Goal: Task Accomplishment & Management: Manage account settings

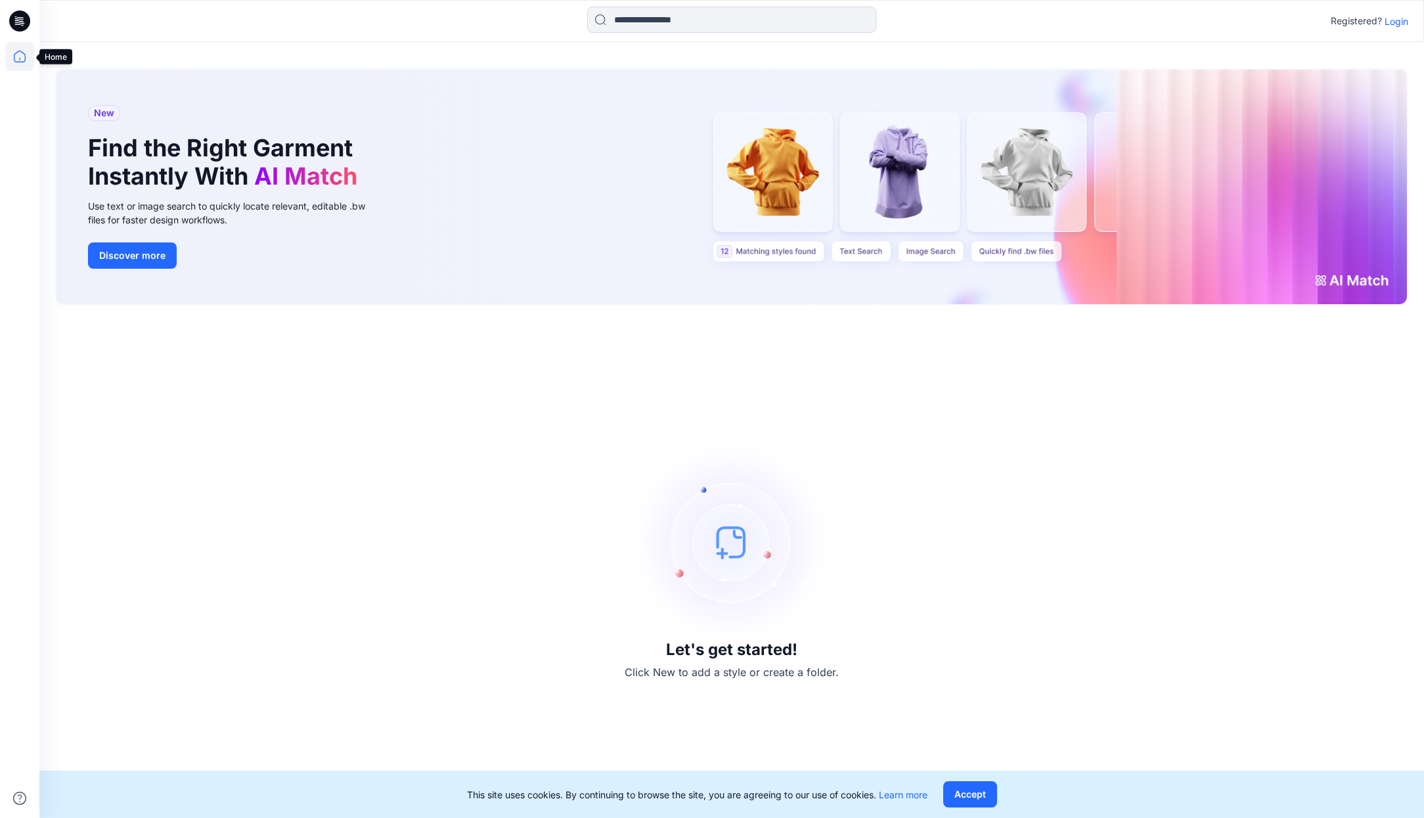
click at [21, 60] on icon at bounding box center [19, 56] width 29 height 29
click at [1392, 19] on p "Login" at bounding box center [1397, 21] width 24 height 14
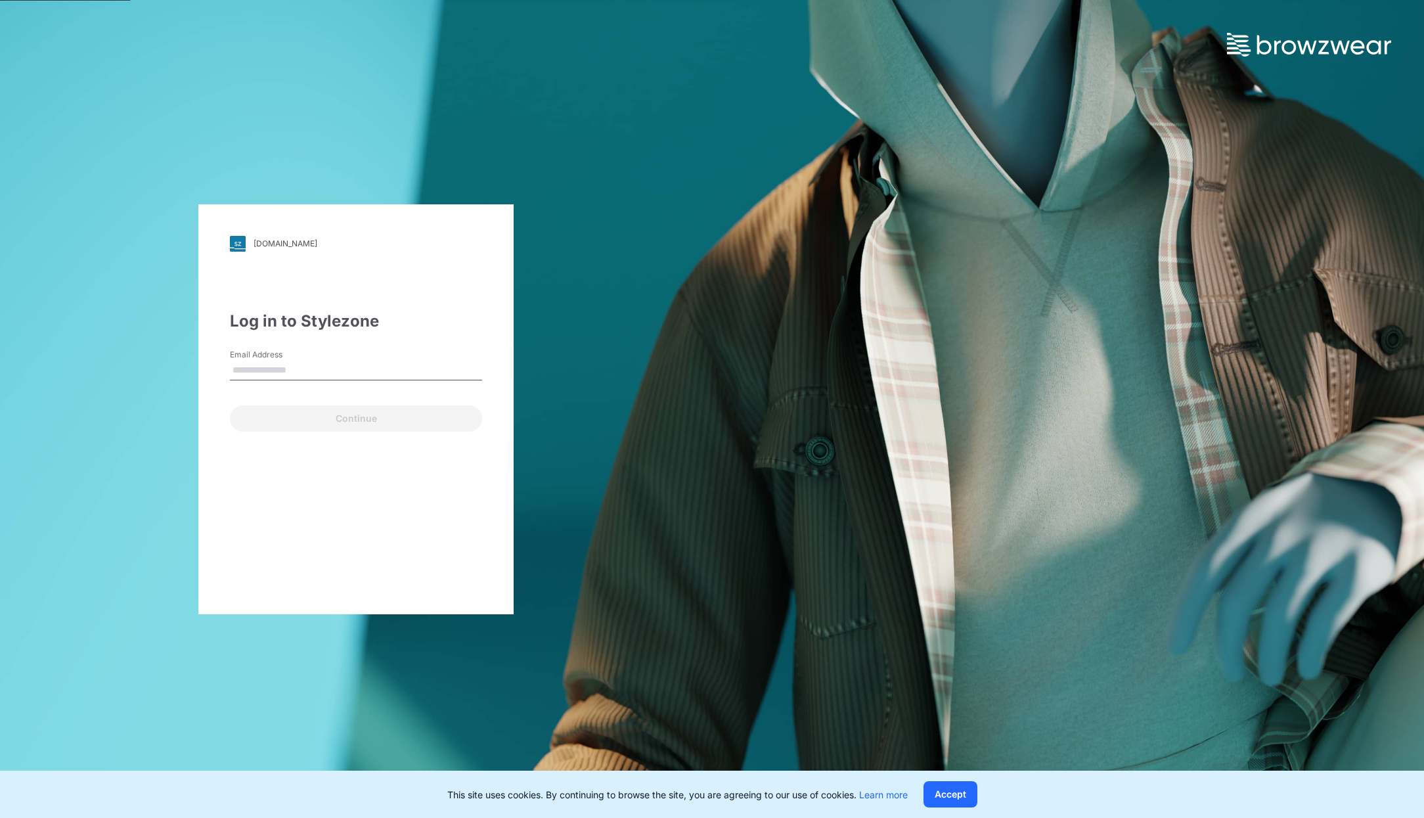
type input "**********"
click at [380, 420] on button "Continue" at bounding box center [356, 418] width 252 height 26
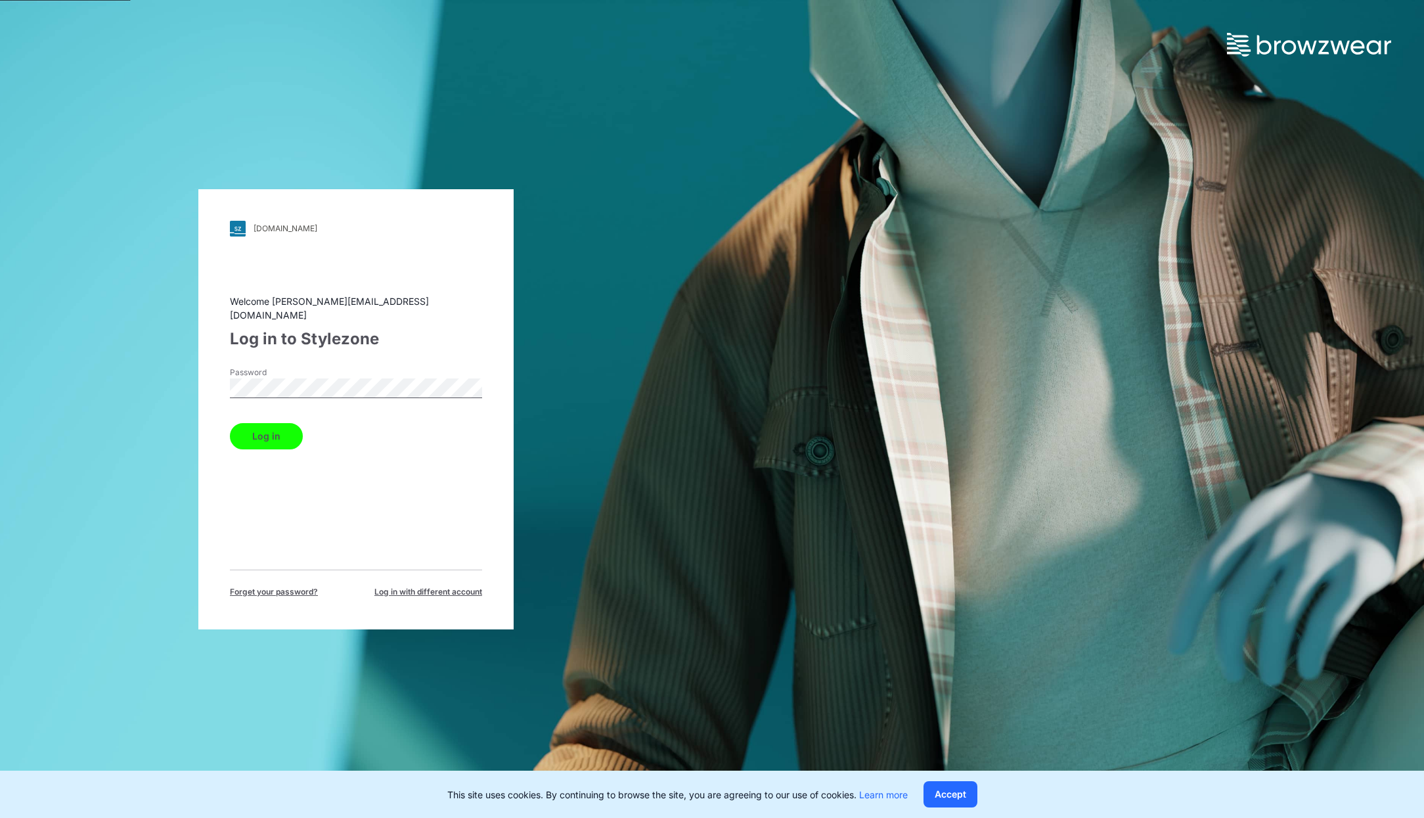
click at [259, 430] on button "Log in" at bounding box center [266, 436] width 73 height 26
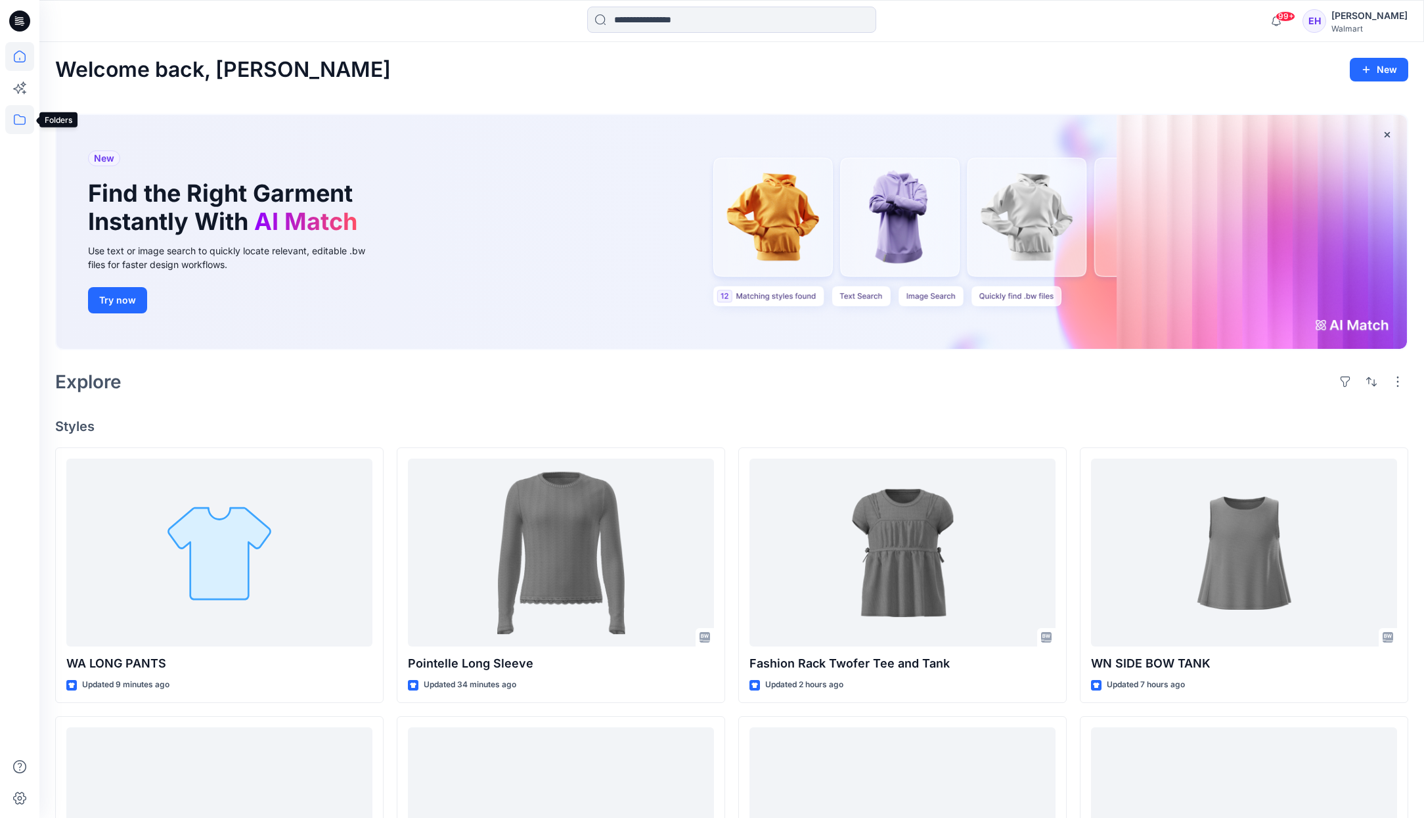
click at [13, 119] on icon at bounding box center [19, 119] width 29 height 29
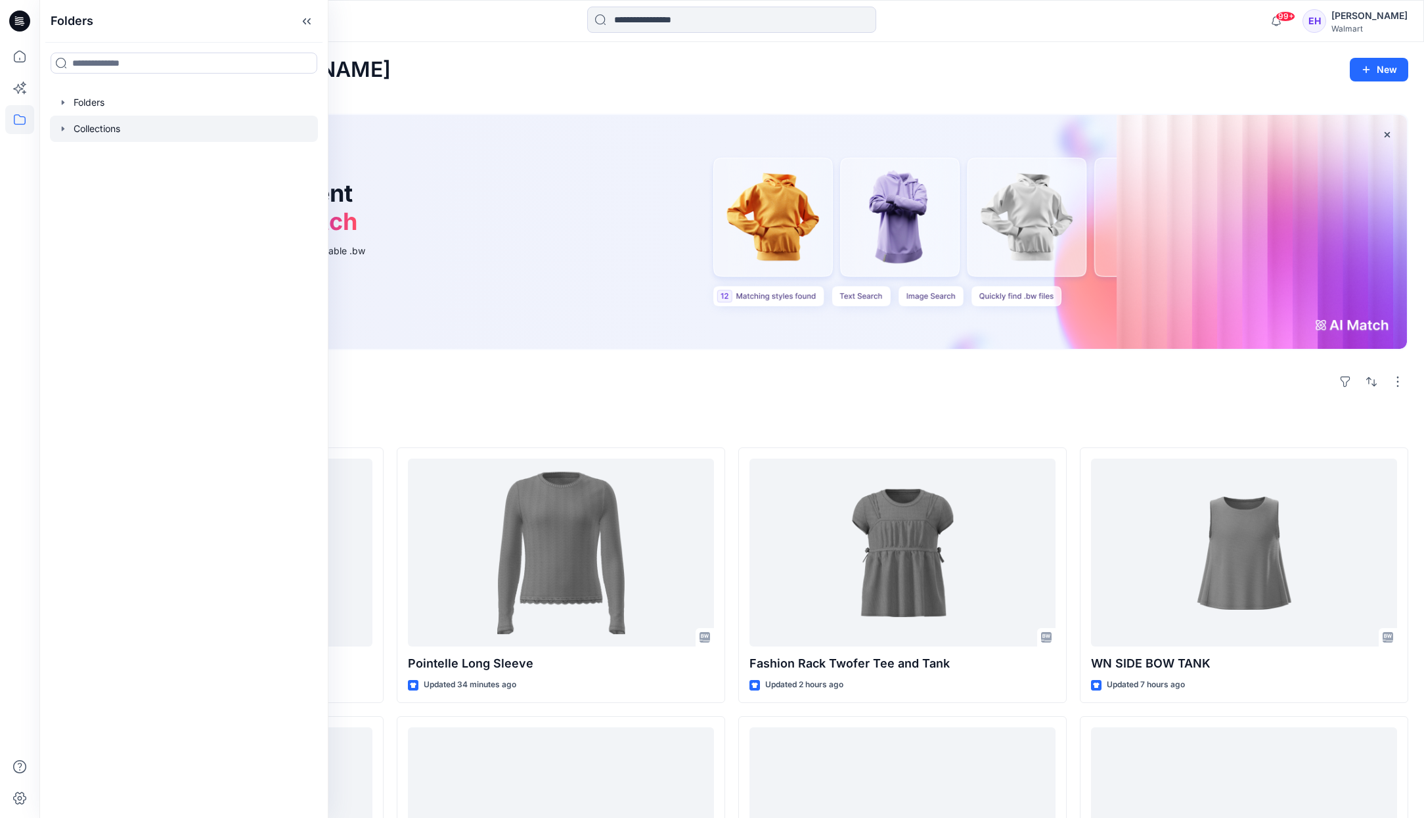
click at [66, 124] on icon "button" at bounding box center [63, 128] width 11 height 11
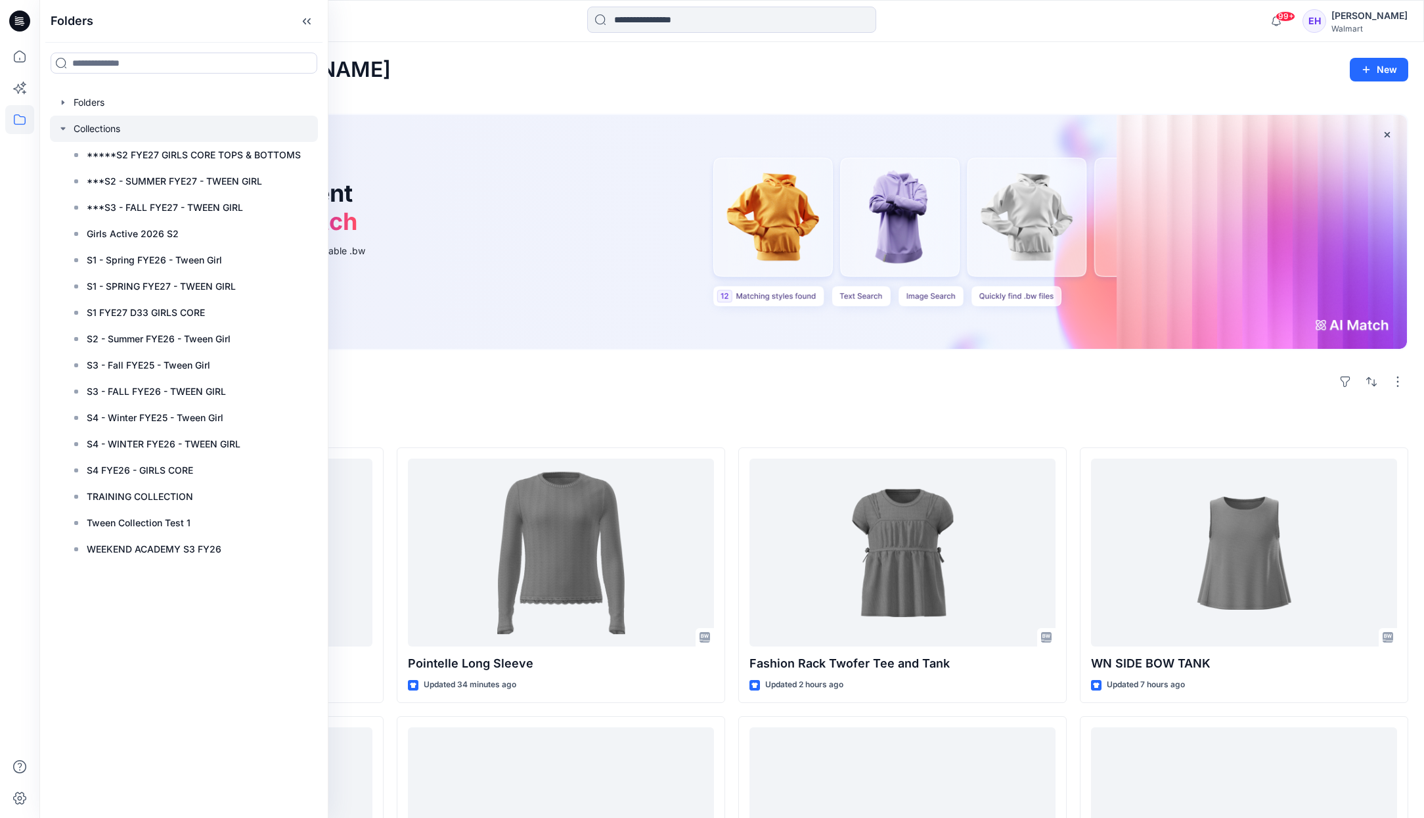
click at [66, 124] on icon "button" at bounding box center [63, 128] width 11 height 11
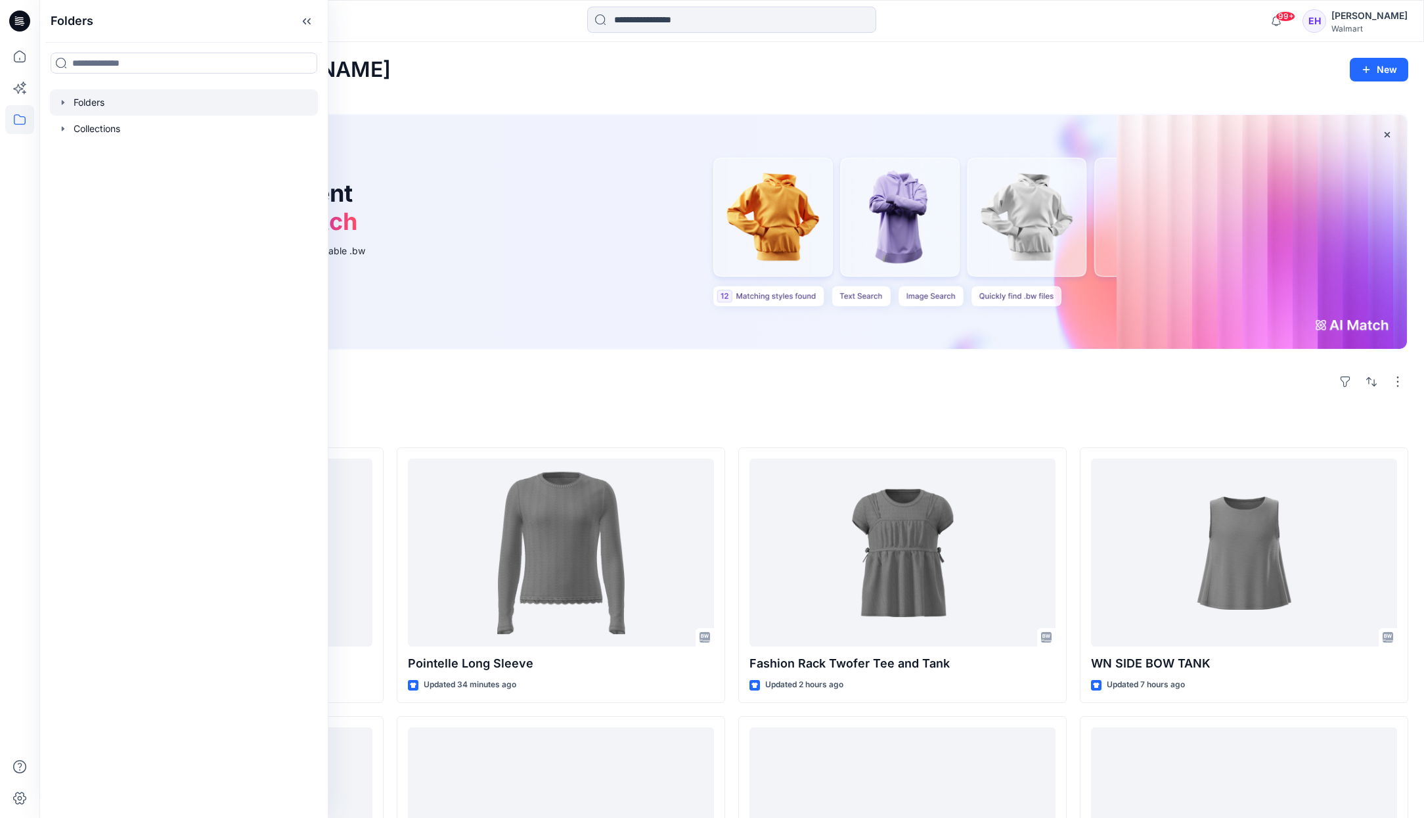
click at [66, 102] on icon "button" at bounding box center [63, 102] width 11 height 11
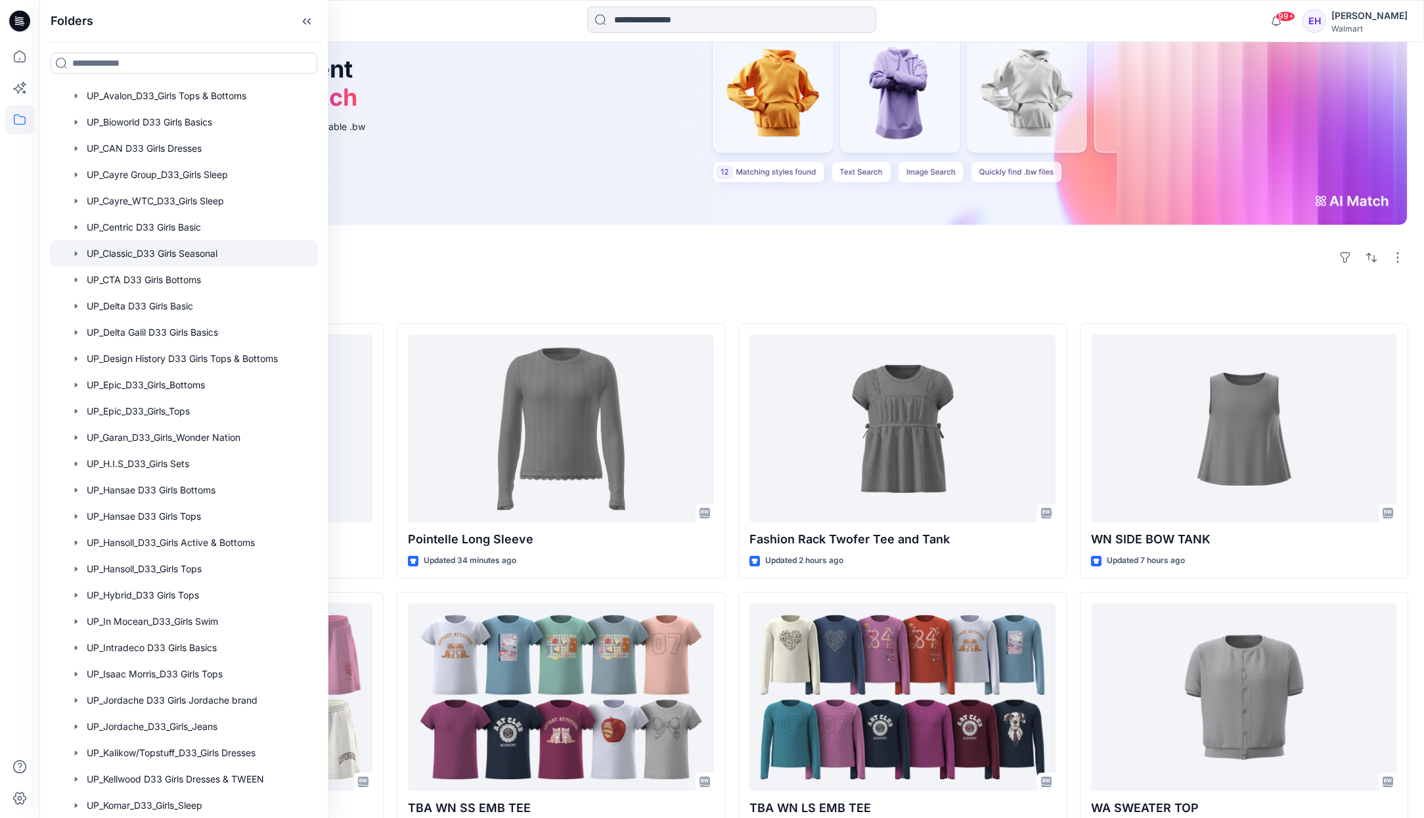
scroll to position [691, 0]
click at [138, 744] on div at bounding box center [184, 751] width 268 height 26
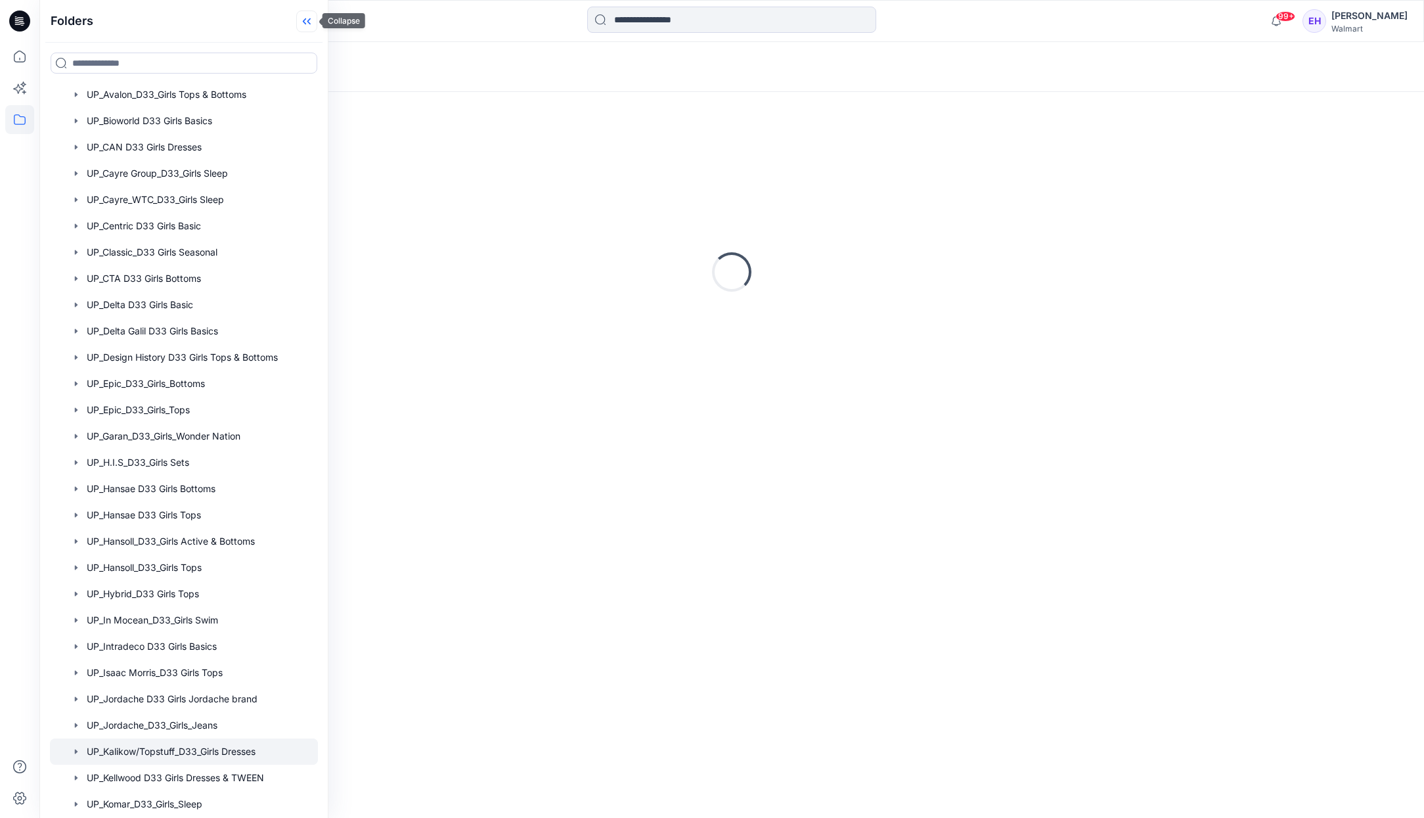
click at [309, 17] on icon at bounding box center [306, 22] width 21 height 22
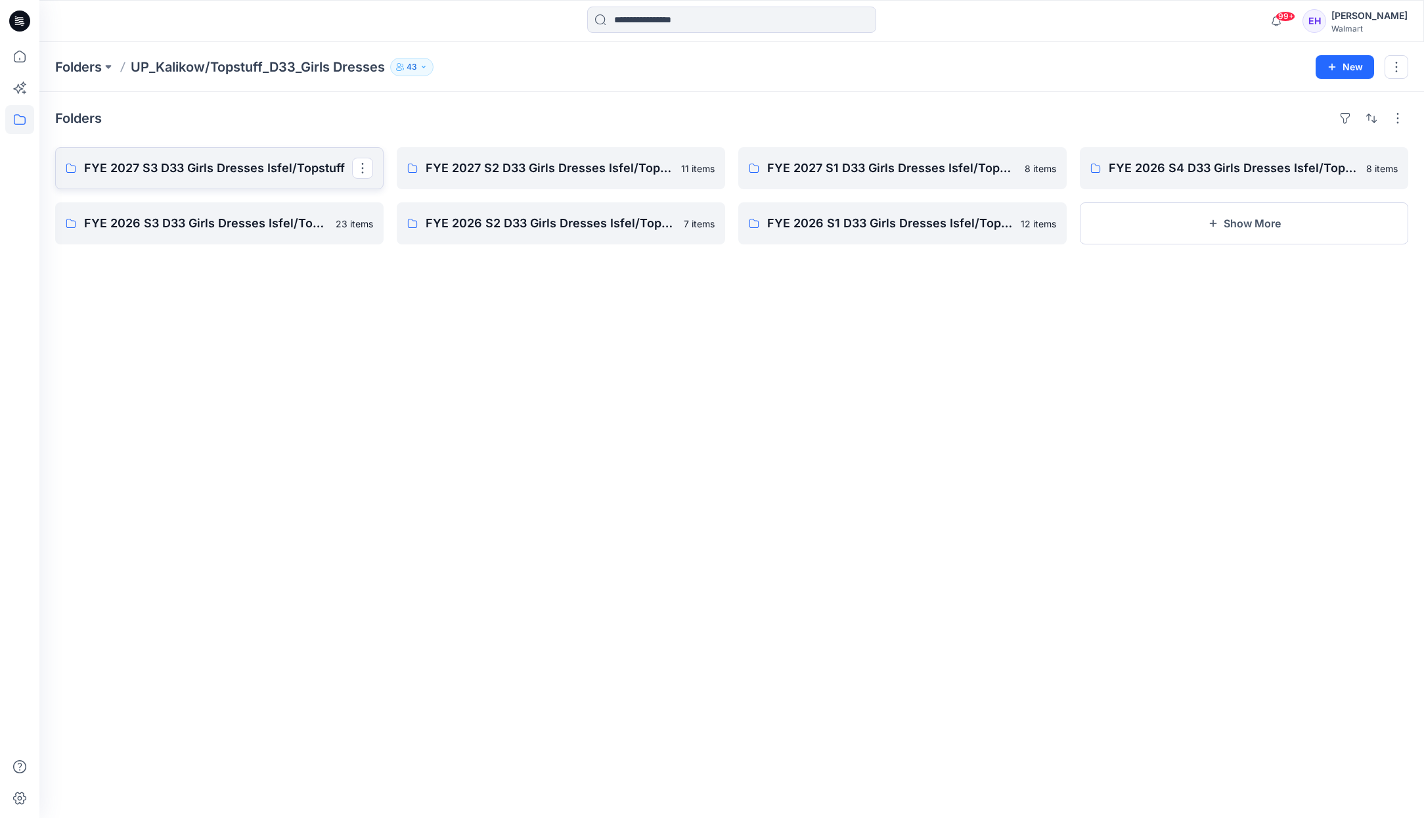
click at [243, 171] on p "FYE 2027 S3 D33 Girls Dresses Isfel/Topstuff" at bounding box center [218, 168] width 268 height 18
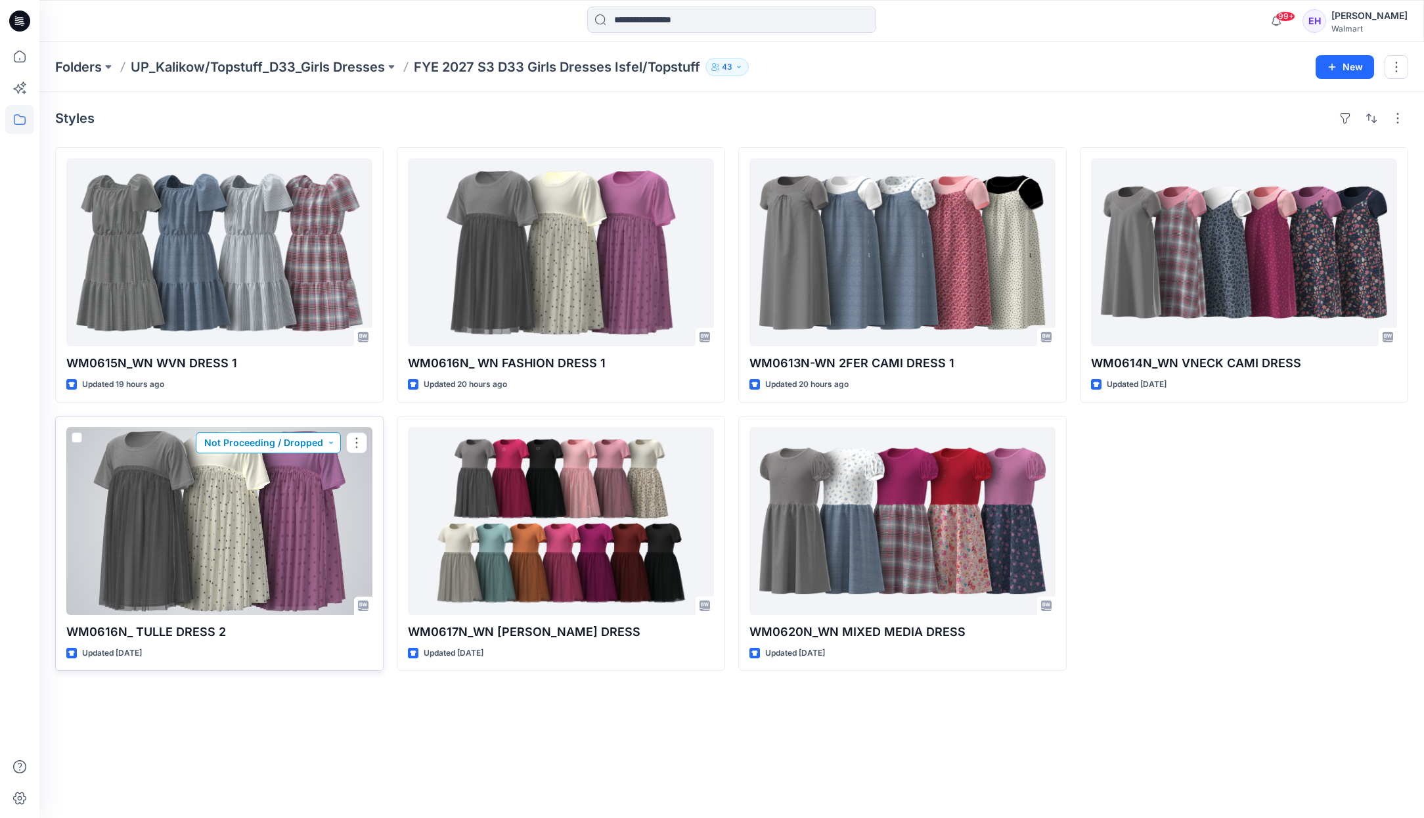
click at [313, 446] on button "Not Proceeding / Dropped" at bounding box center [268, 442] width 145 height 21
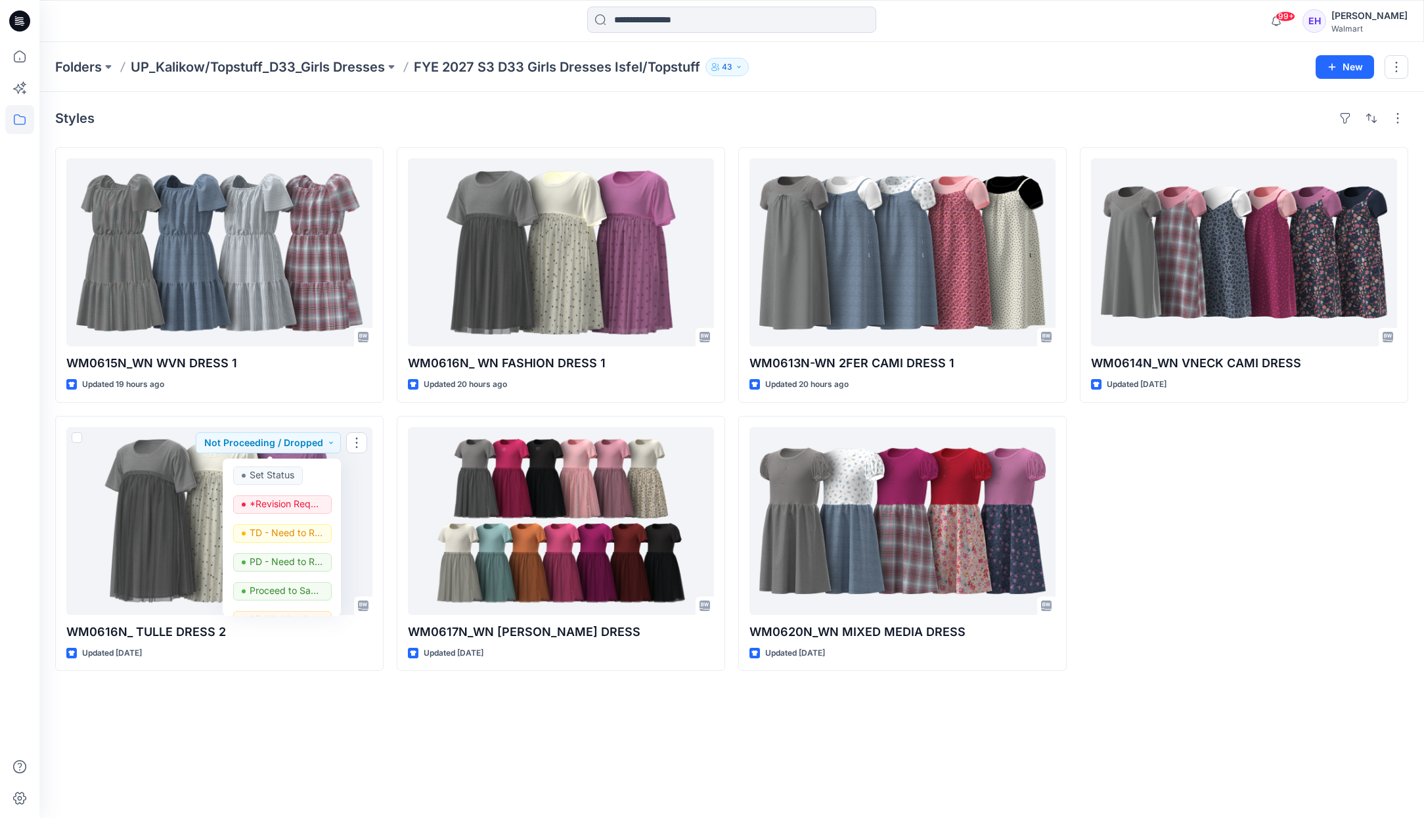
click at [430, 772] on div "Styles WM0615N_WN WVN DRESS 1 Updated 19 hours ago WM0616N_ TULLE DRESS 2 Updat…" at bounding box center [731, 455] width 1385 height 726
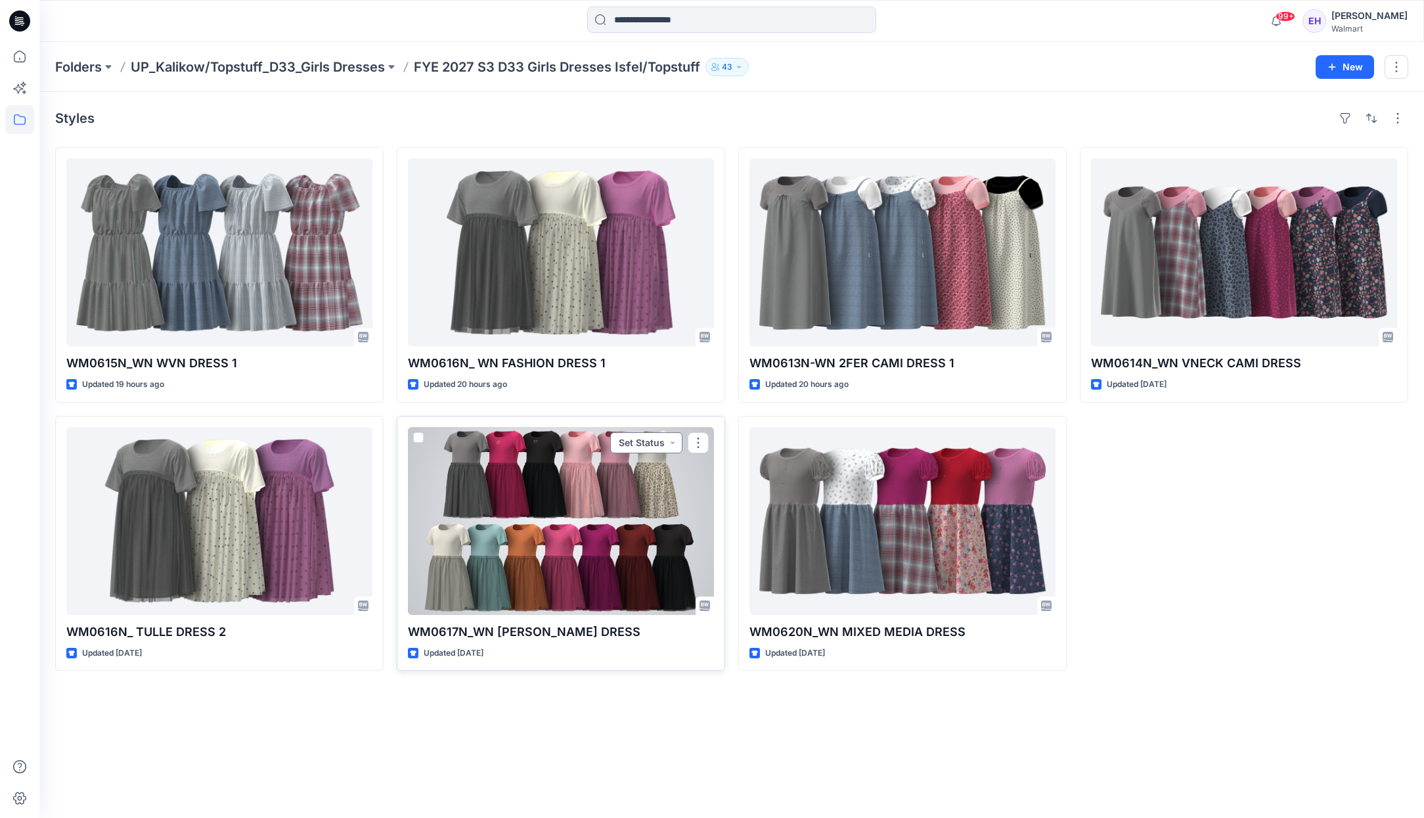
click at [646, 443] on button "Set Status" at bounding box center [646, 442] width 72 height 21
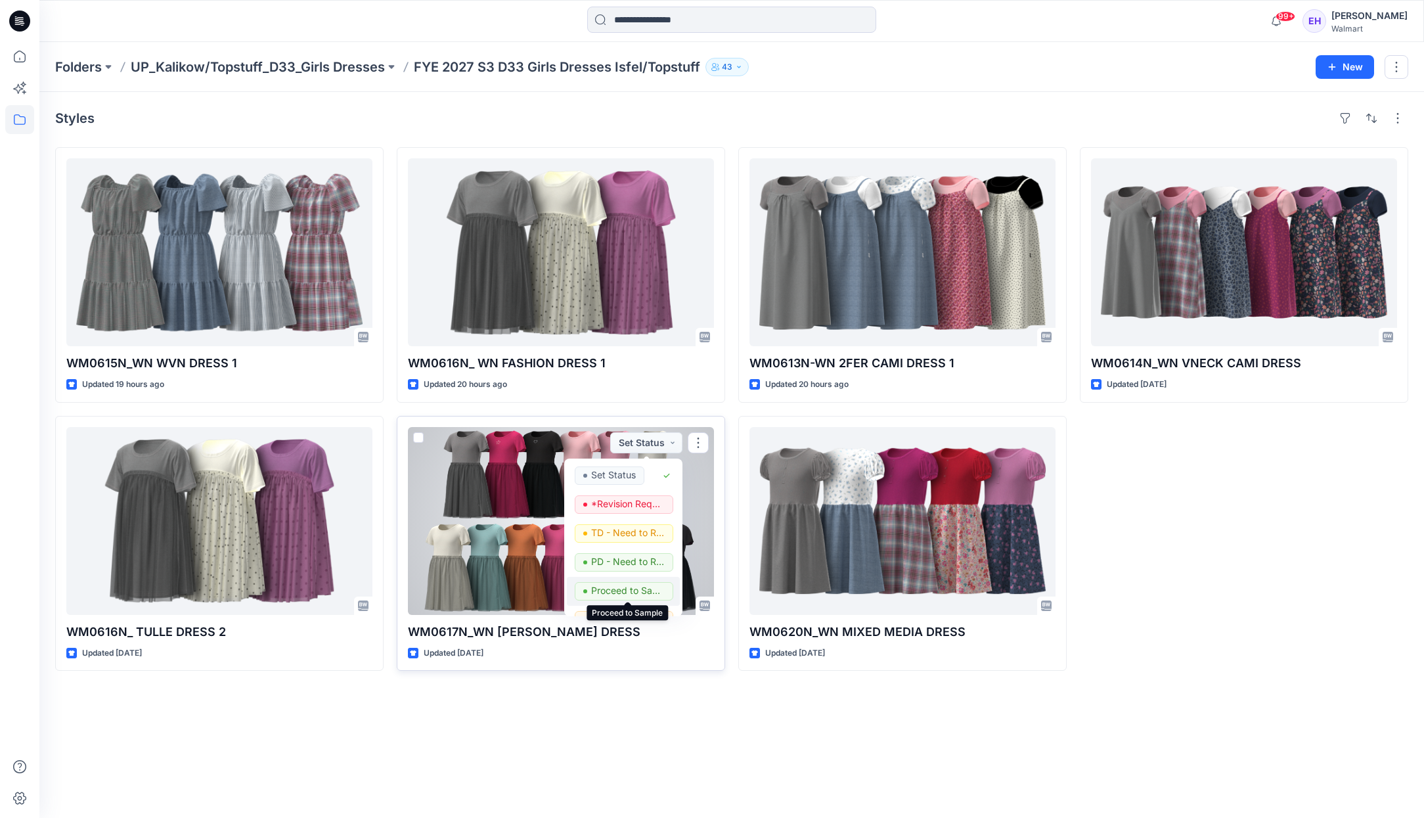
click at [612, 589] on p "Proceed to Sample" at bounding box center [628, 590] width 74 height 17
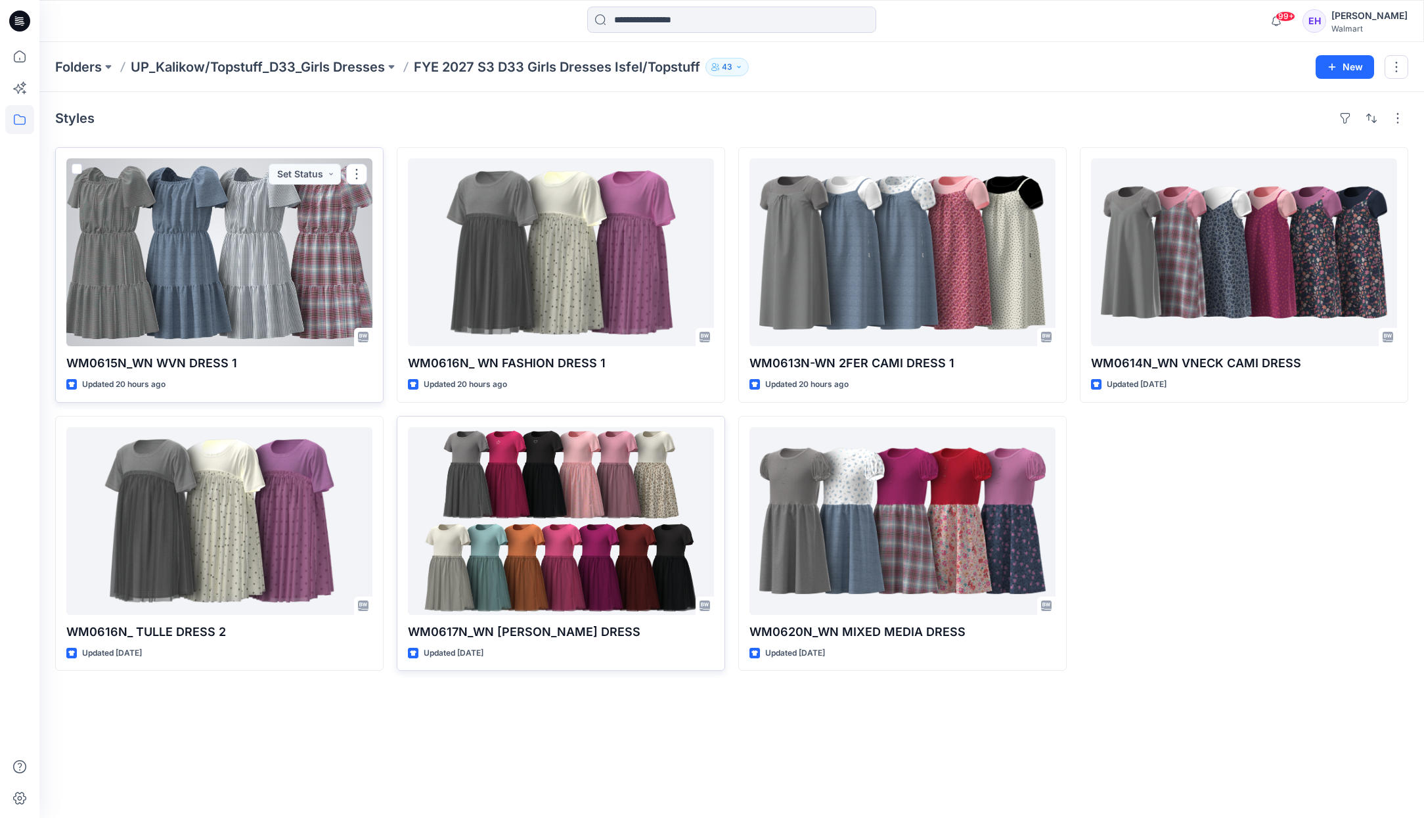
click at [284, 245] on div at bounding box center [219, 252] width 306 height 188
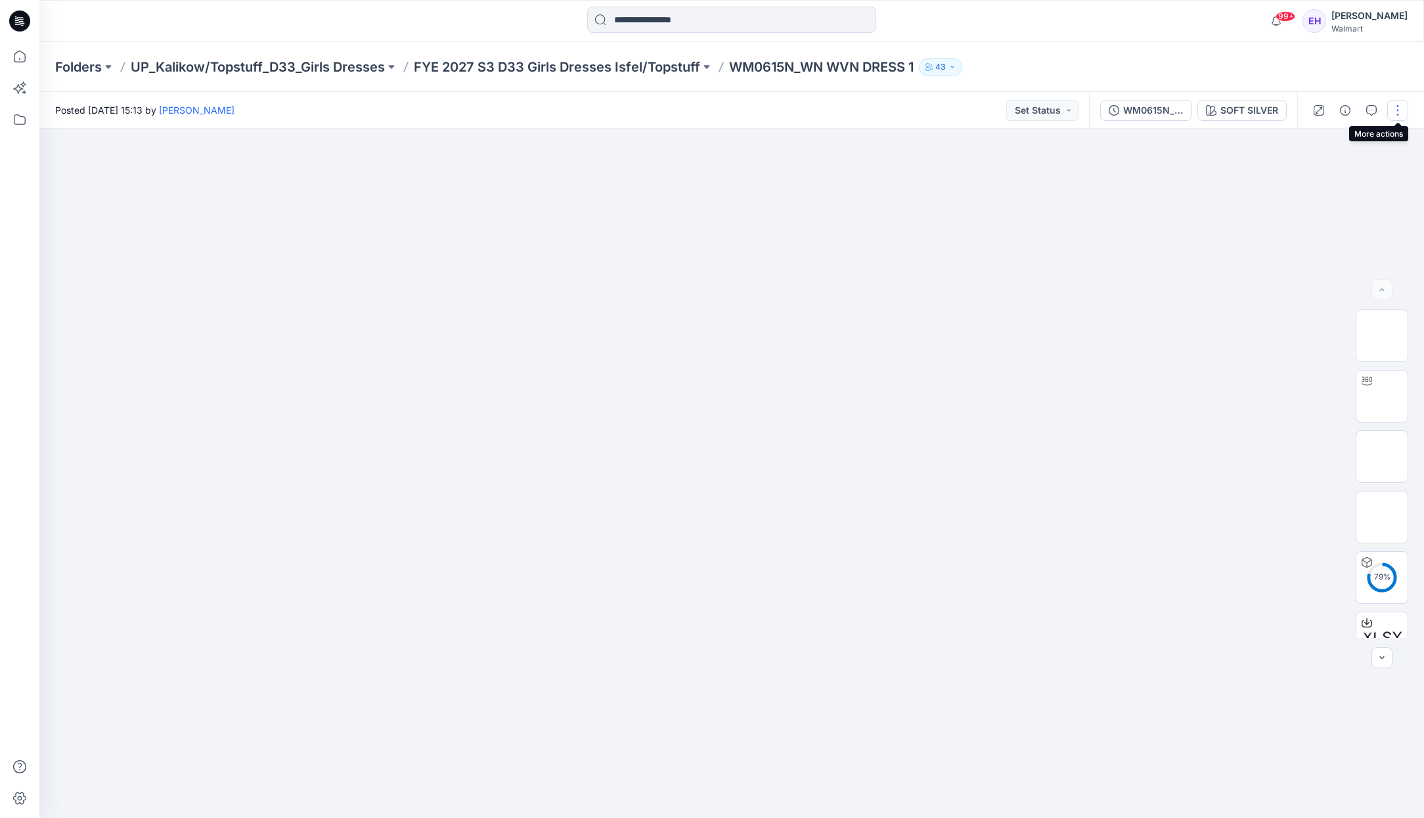
click at [1392, 112] on button "button" at bounding box center [1397, 110] width 21 height 21
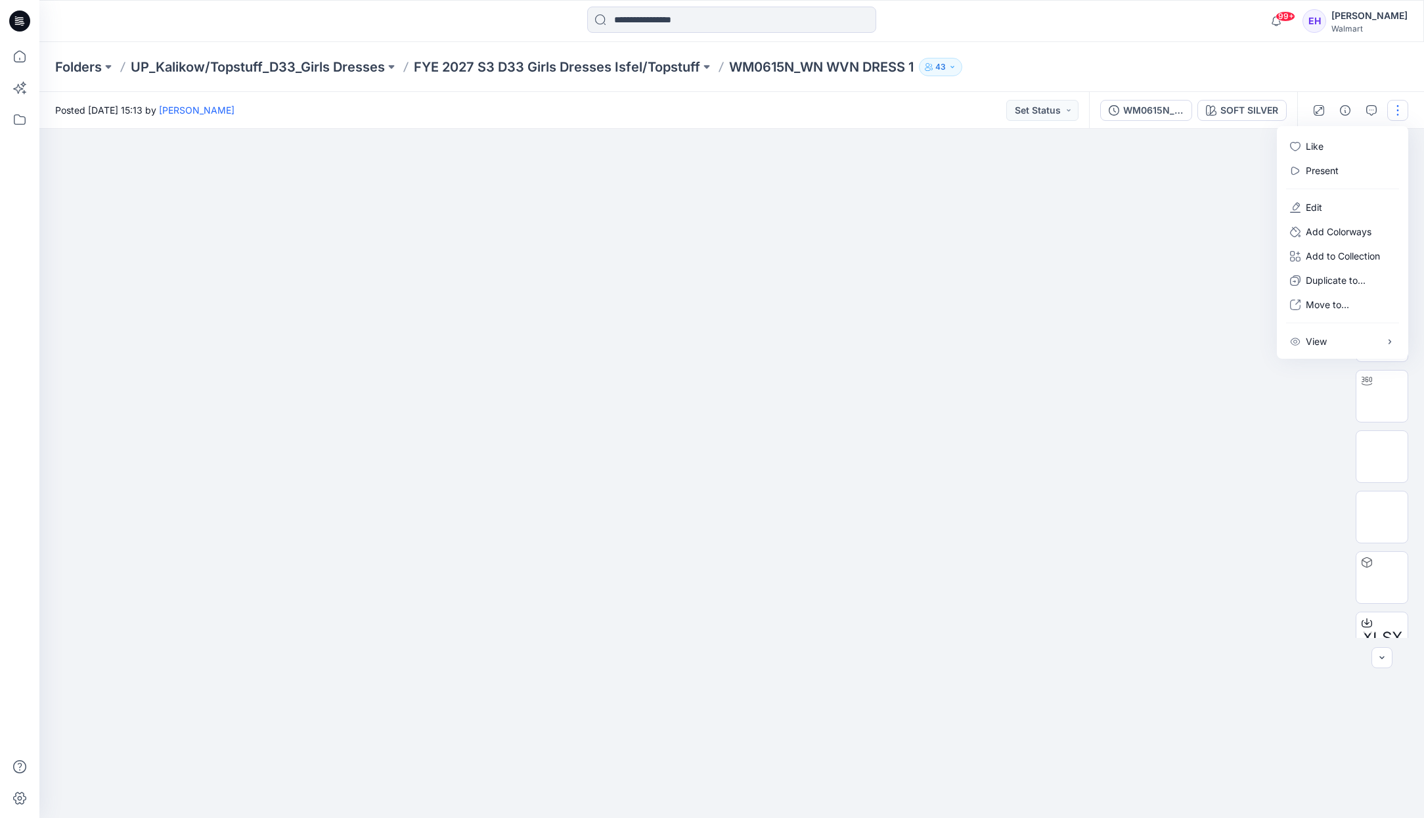
click at [1392, 113] on button "button" at bounding box center [1397, 110] width 21 height 21
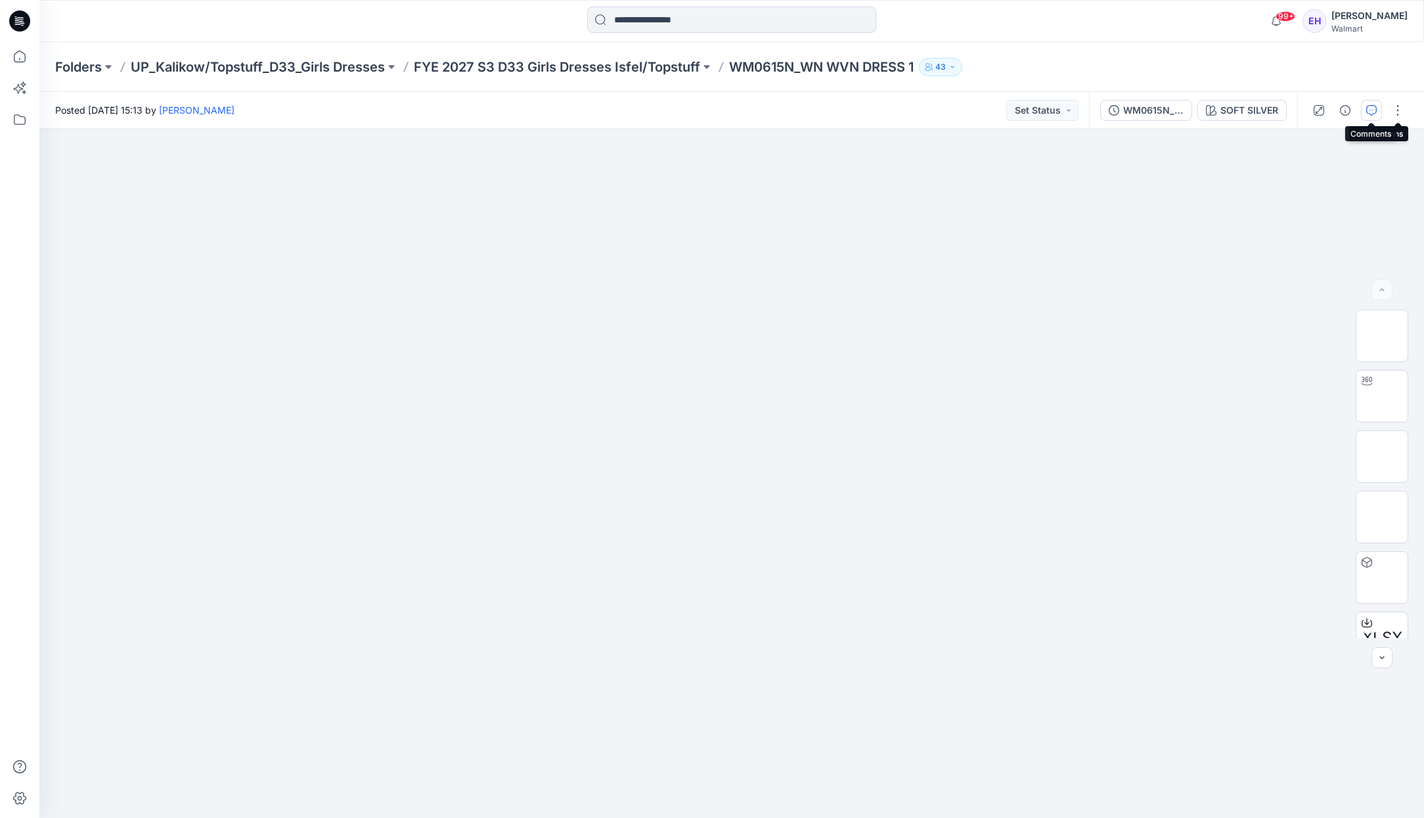
click at [1373, 110] on icon "button" at bounding box center [1371, 110] width 11 height 11
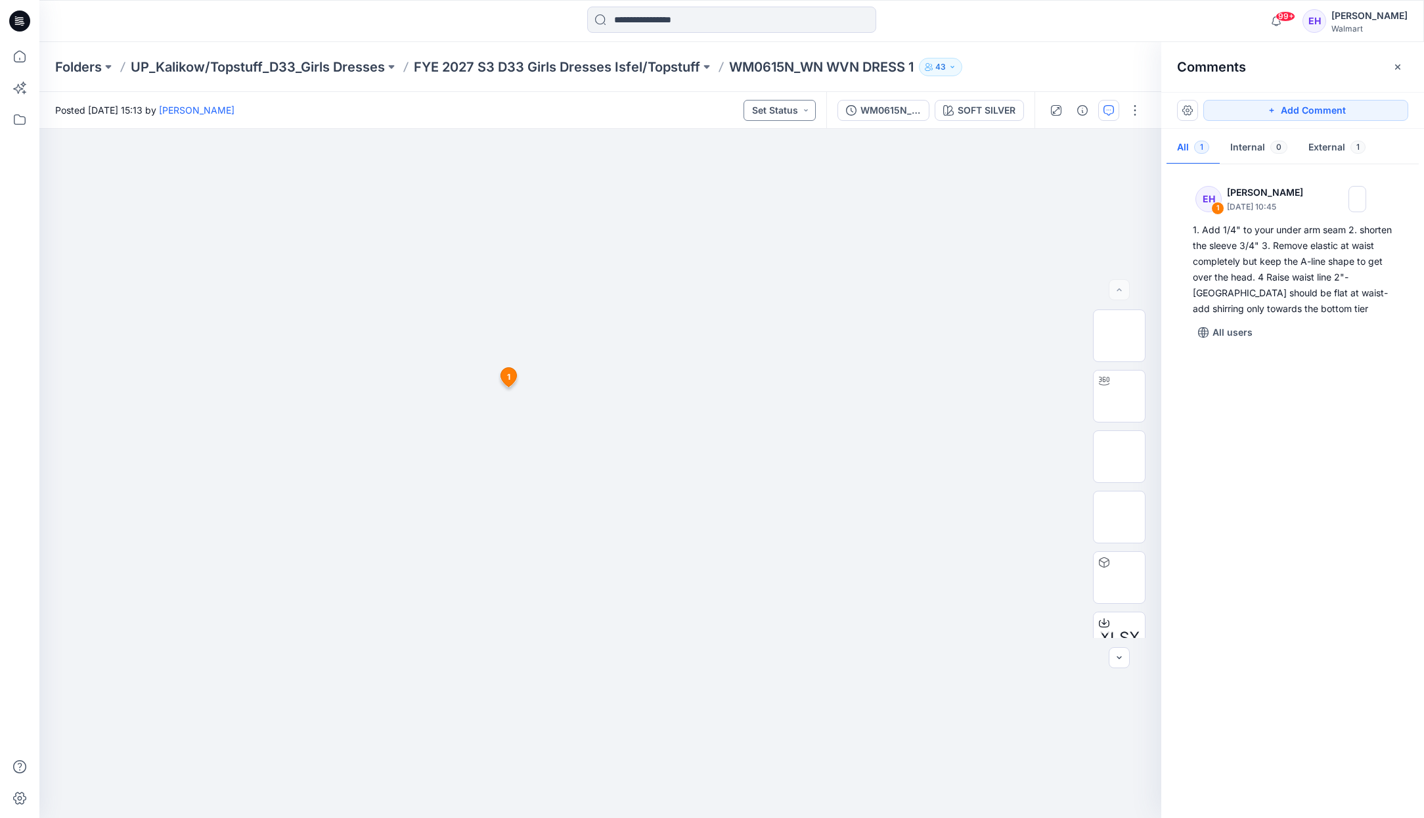
click at [781, 107] on button "Set Status" at bounding box center [779, 110] width 72 height 21
click at [759, 256] on p "Proceed to Sample" at bounding box center [759, 258] width 74 height 17
click at [1397, 67] on icon "button" at bounding box center [1397, 67] width 11 height 11
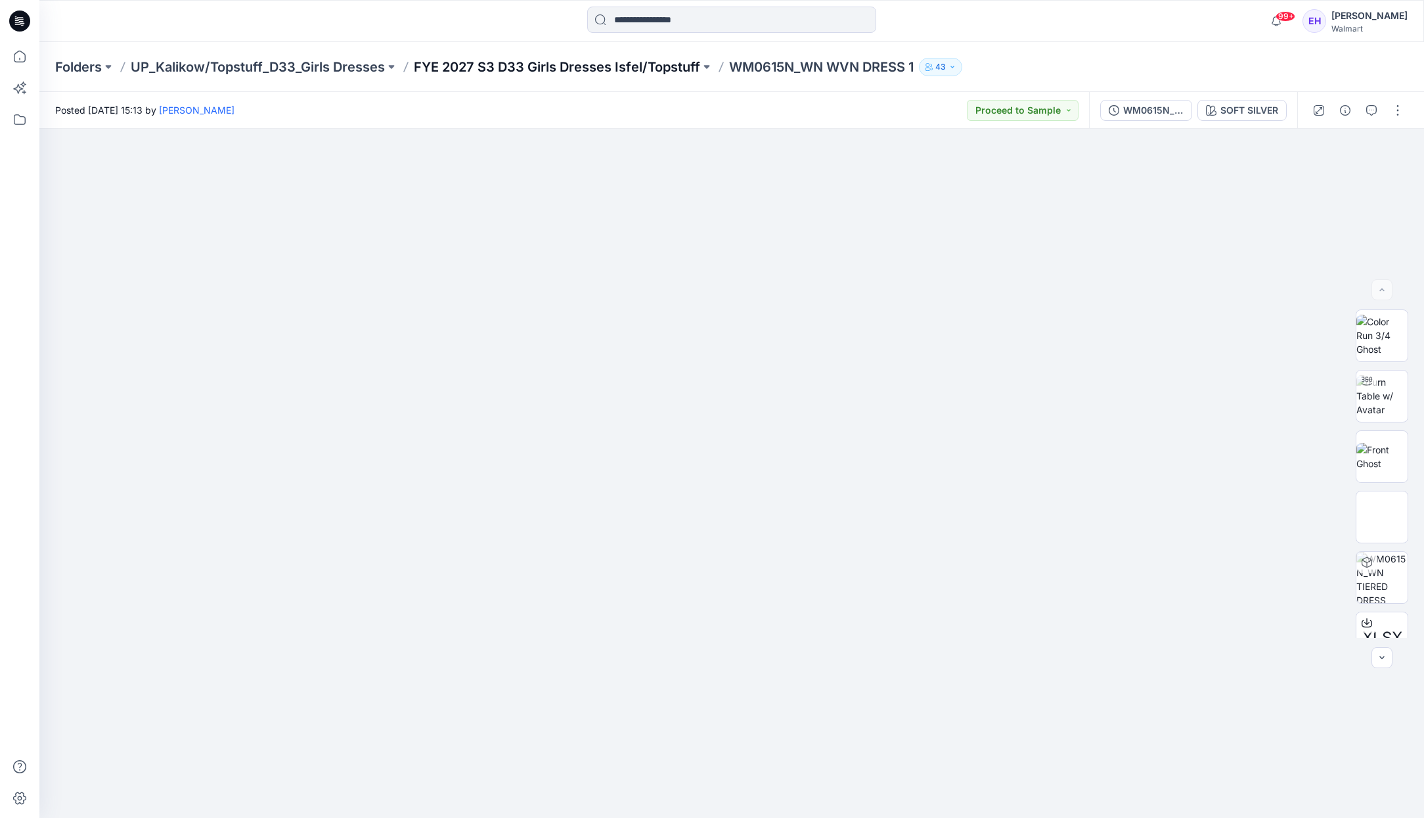
click at [537, 64] on p "FYE 2027 S3 D33 Girls Dresses Isfel/Topstuff" at bounding box center [557, 67] width 286 height 18
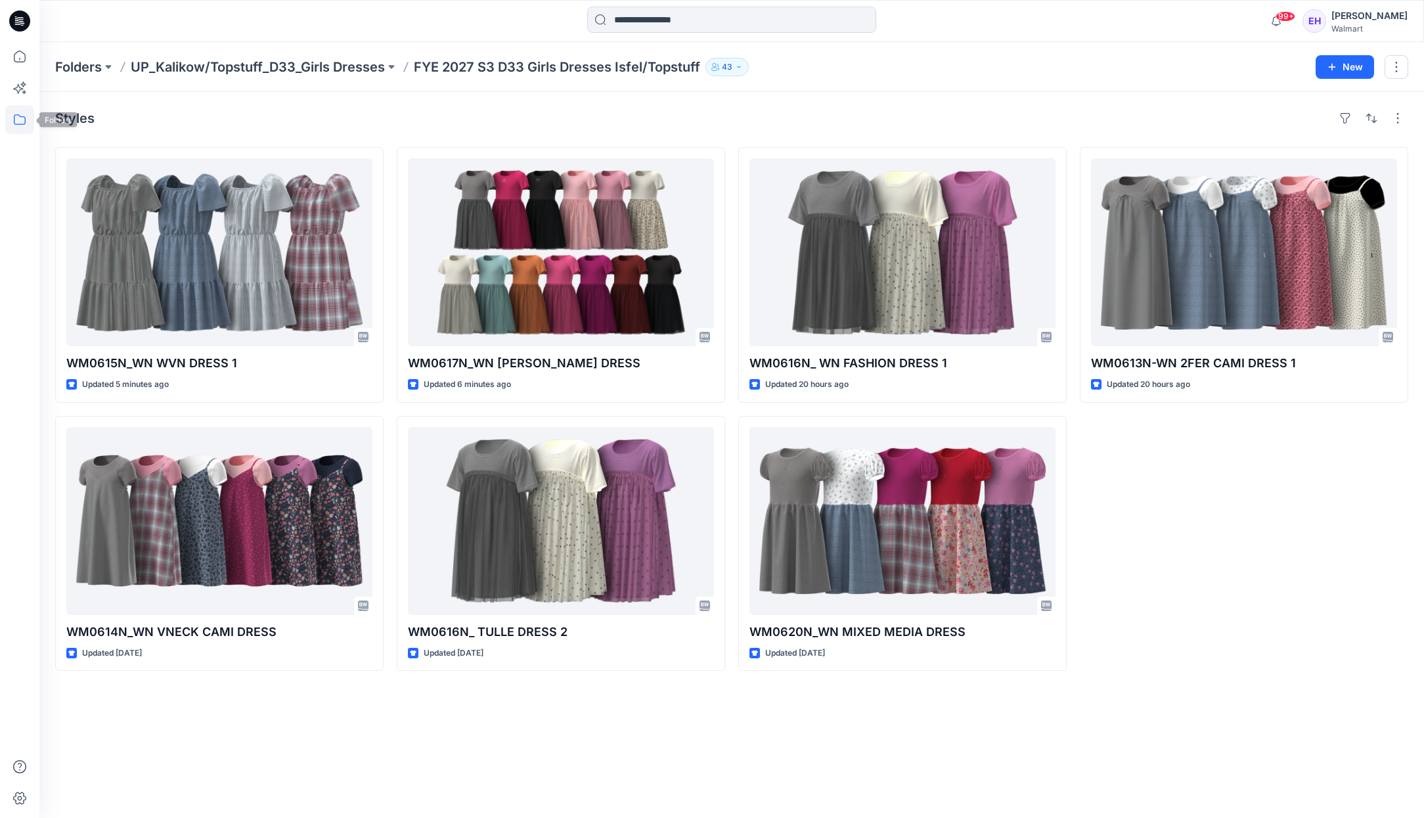
click at [22, 123] on icon at bounding box center [19, 119] width 29 height 29
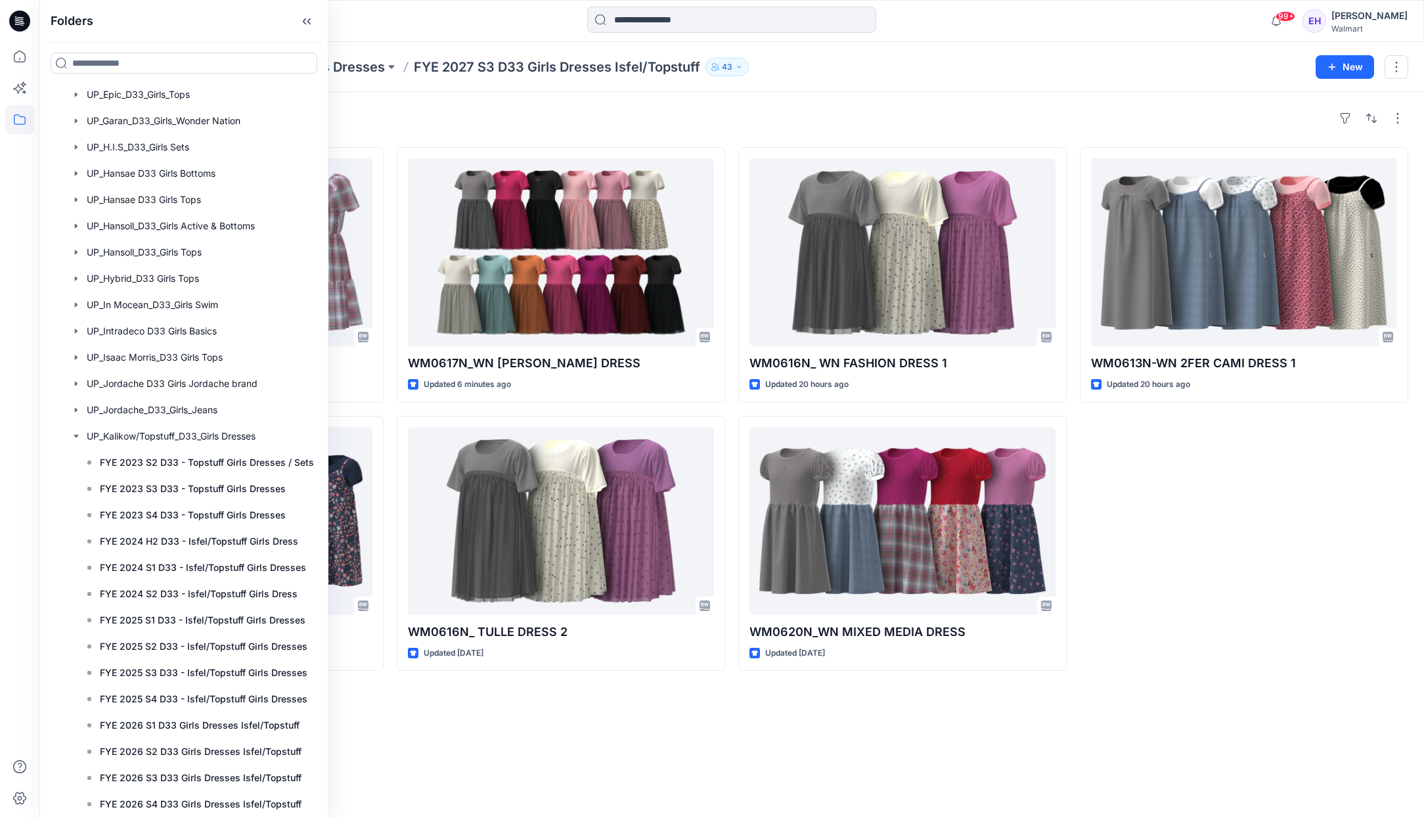
scroll to position [1040, 0]
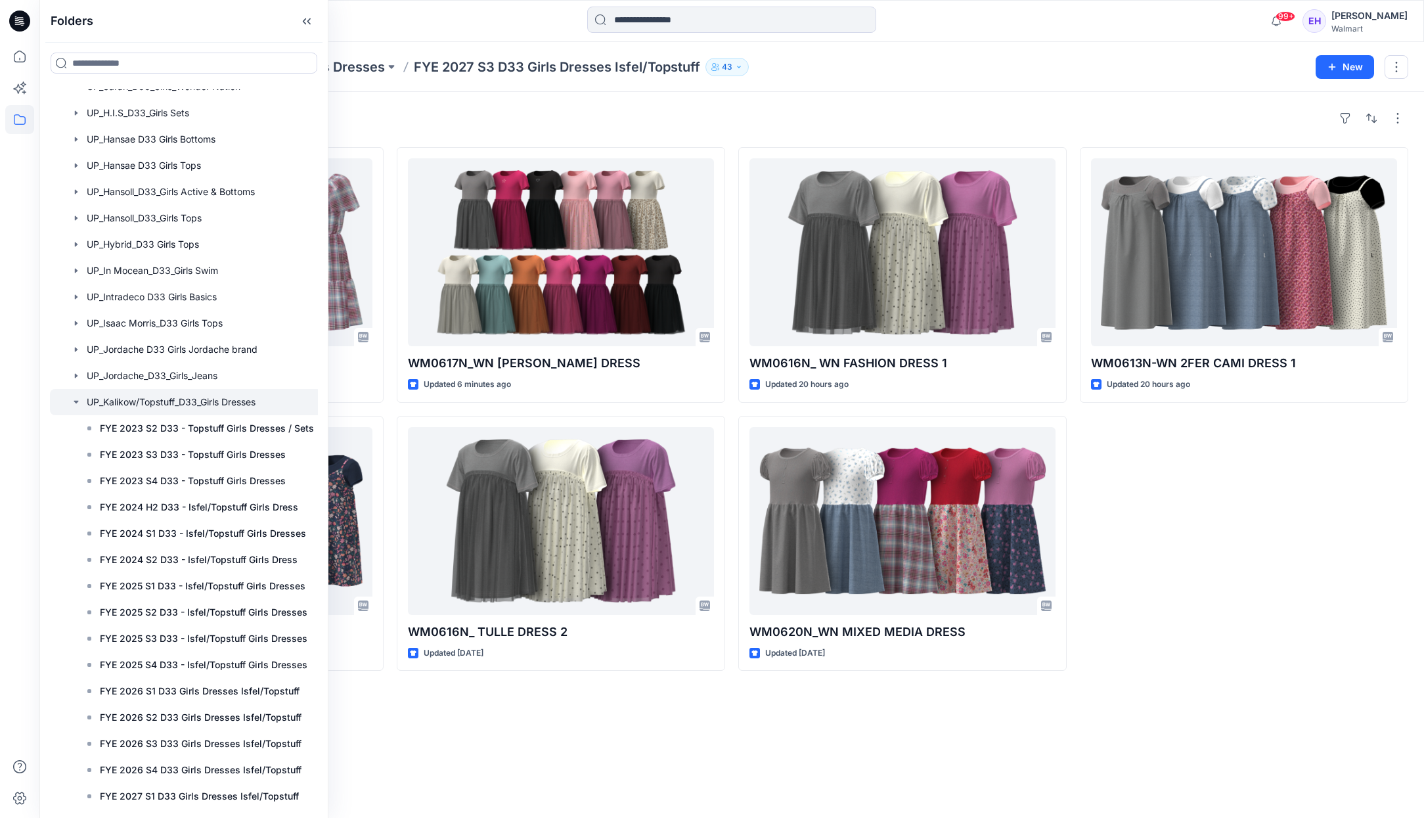
click at [76, 397] on icon "button" at bounding box center [76, 402] width 11 height 11
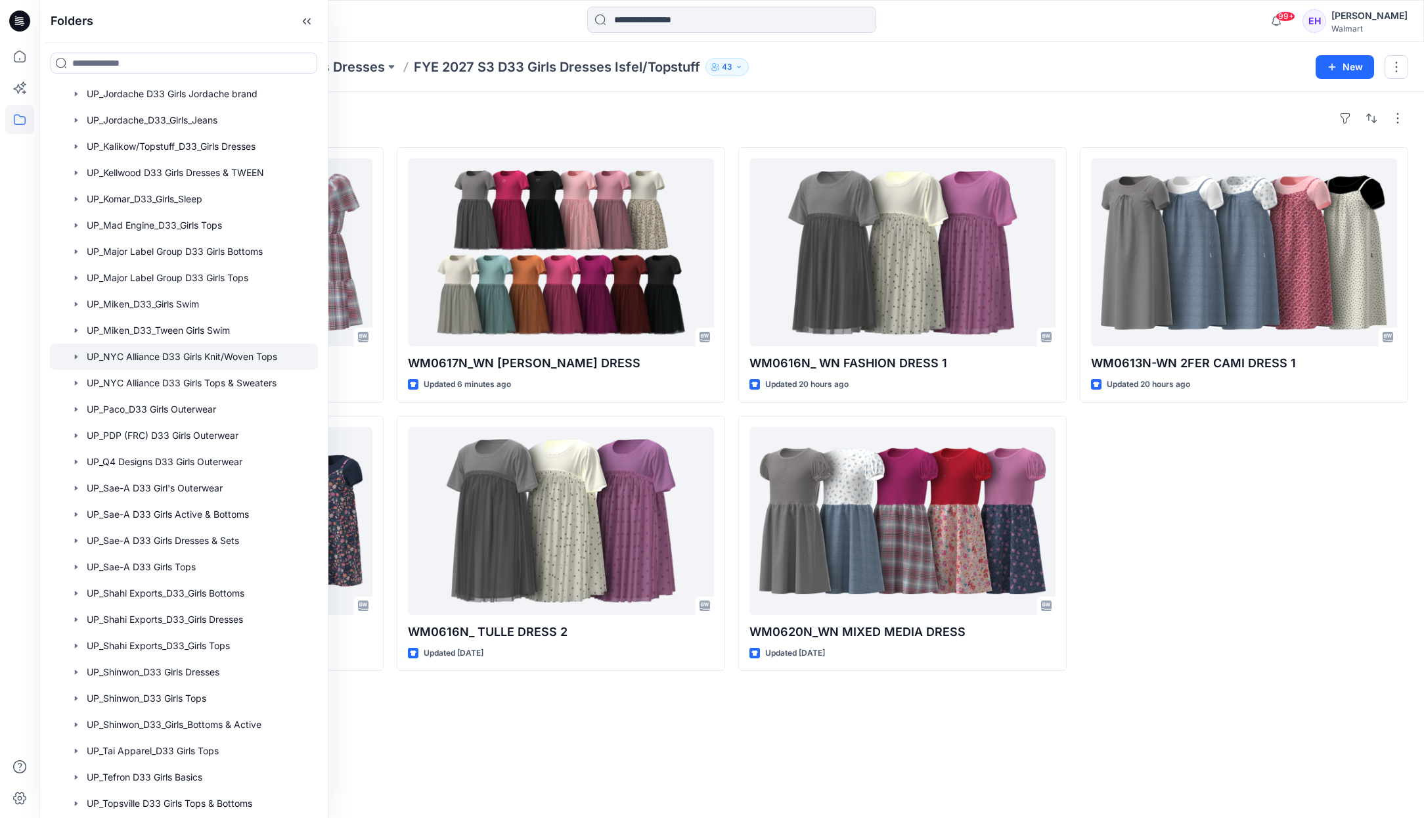
scroll to position [1373, 0]
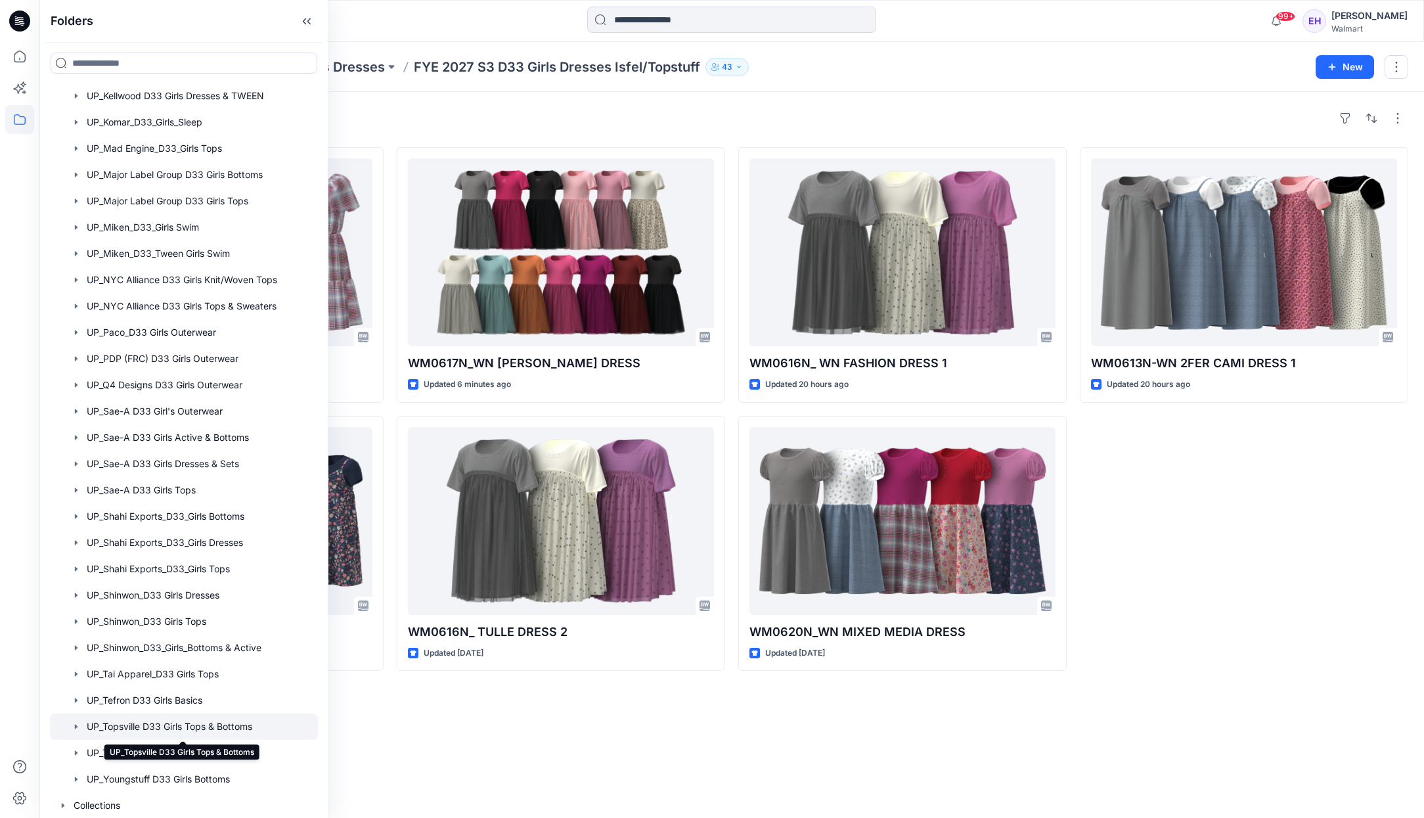
click at [194, 722] on div at bounding box center [184, 726] width 268 height 26
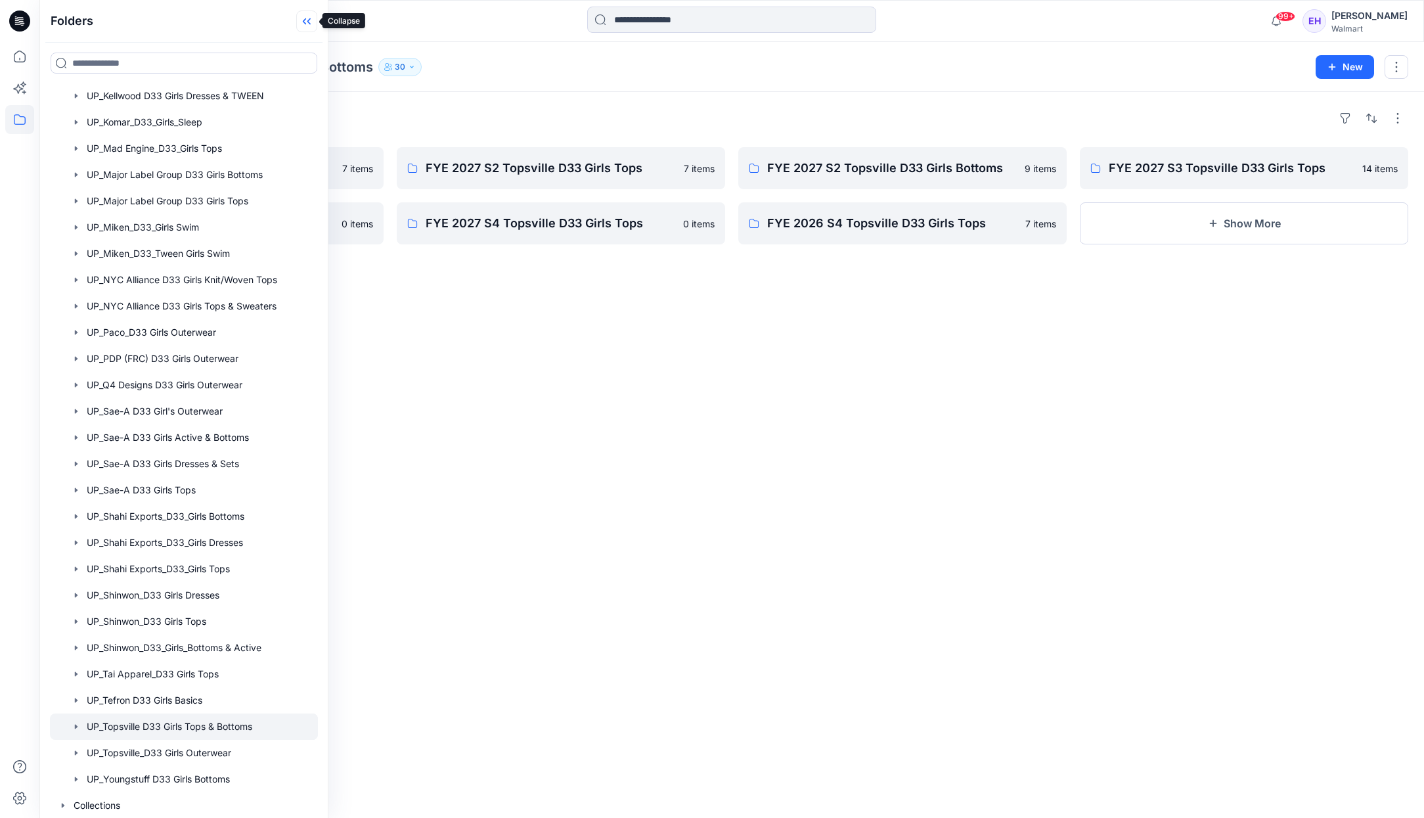
click at [307, 22] on icon at bounding box center [306, 22] width 21 height 22
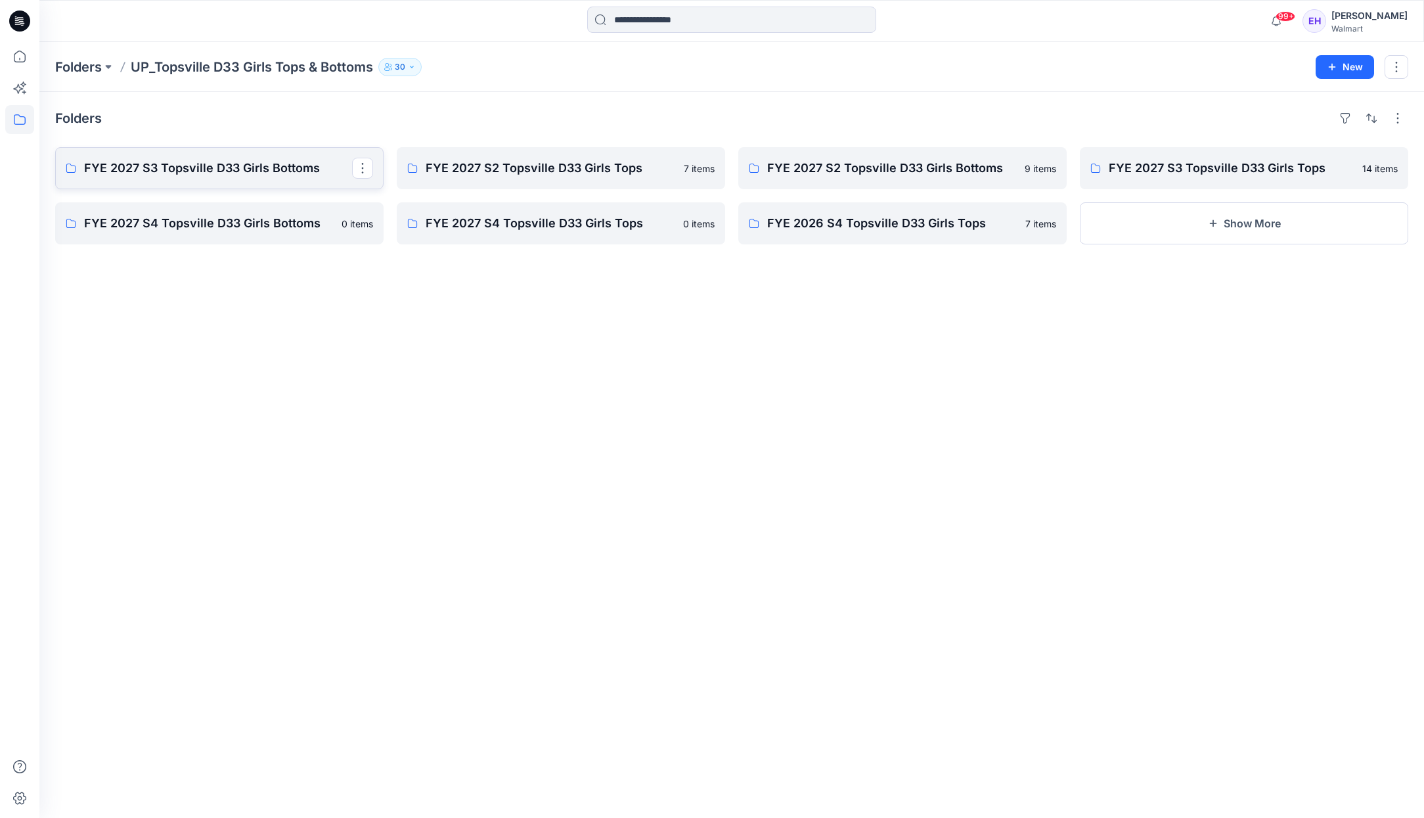
click at [259, 170] on p "FYE 2027 S3 Topsville D33 Girls Bottoms" at bounding box center [218, 168] width 268 height 18
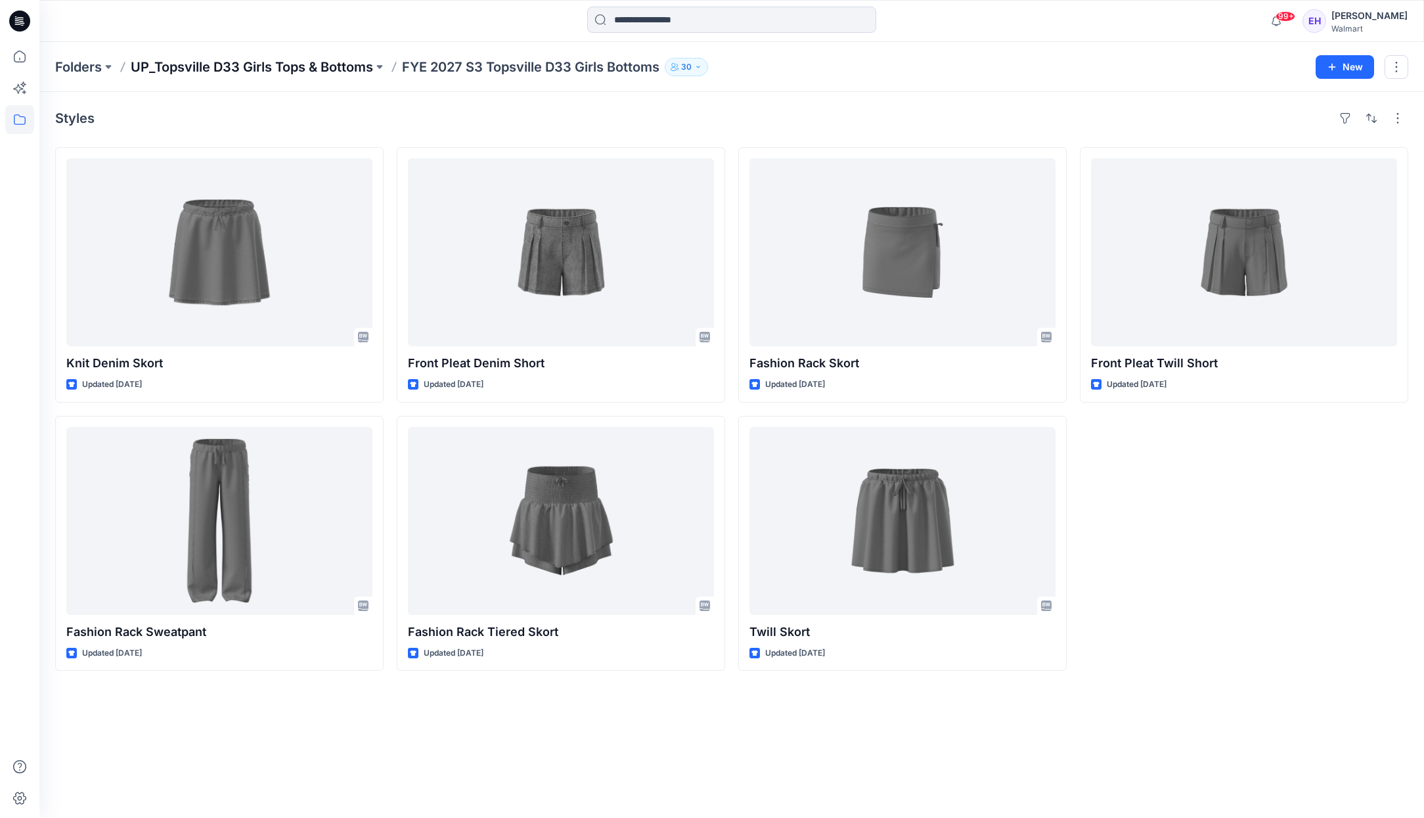
click at [190, 70] on p "UP_Topsville D33 Girls Tops & Bottoms" at bounding box center [252, 67] width 242 height 18
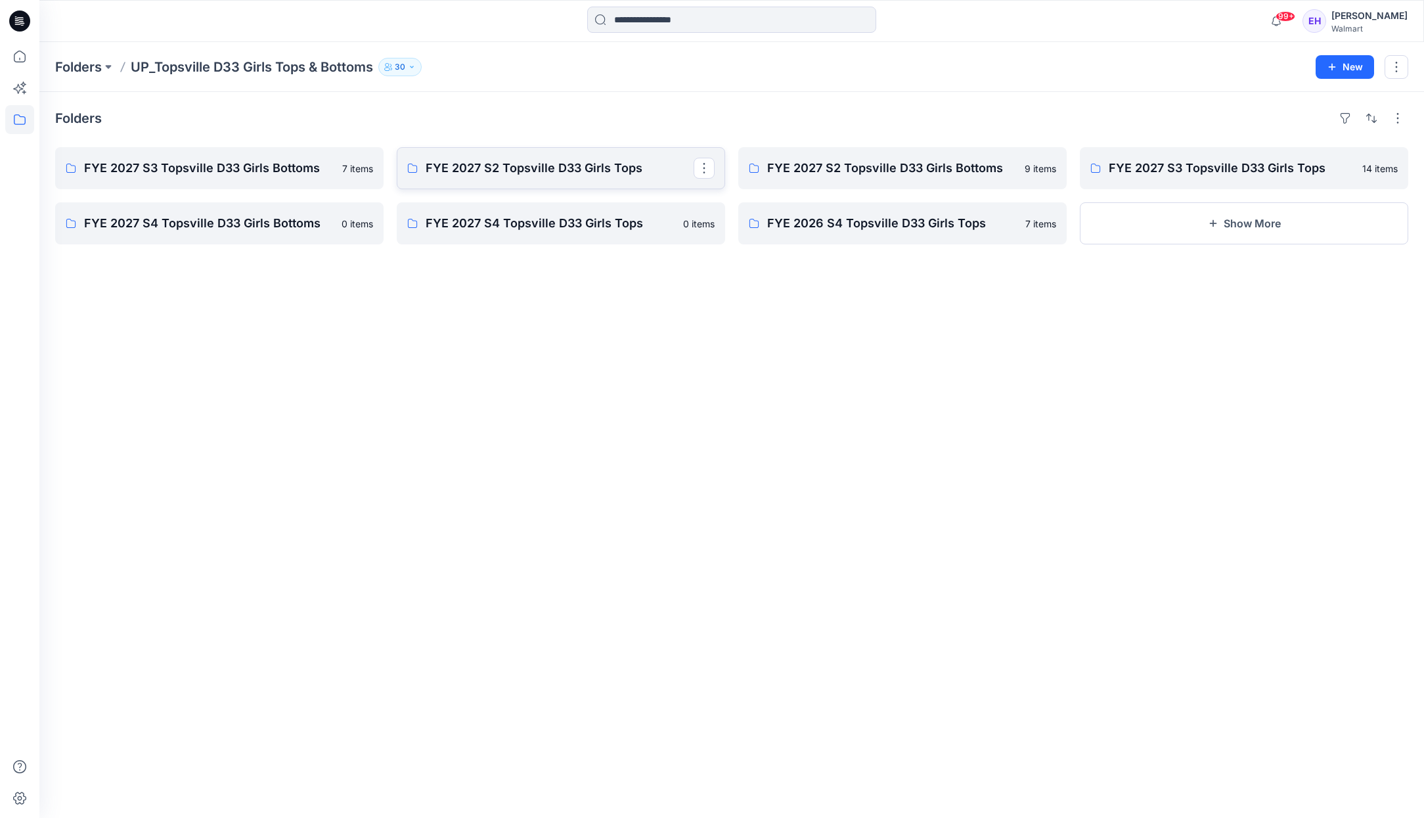
click at [487, 169] on p "FYE 2027 S2 Topsville D33 Girls Tops" at bounding box center [560, 168] width 268 height 18
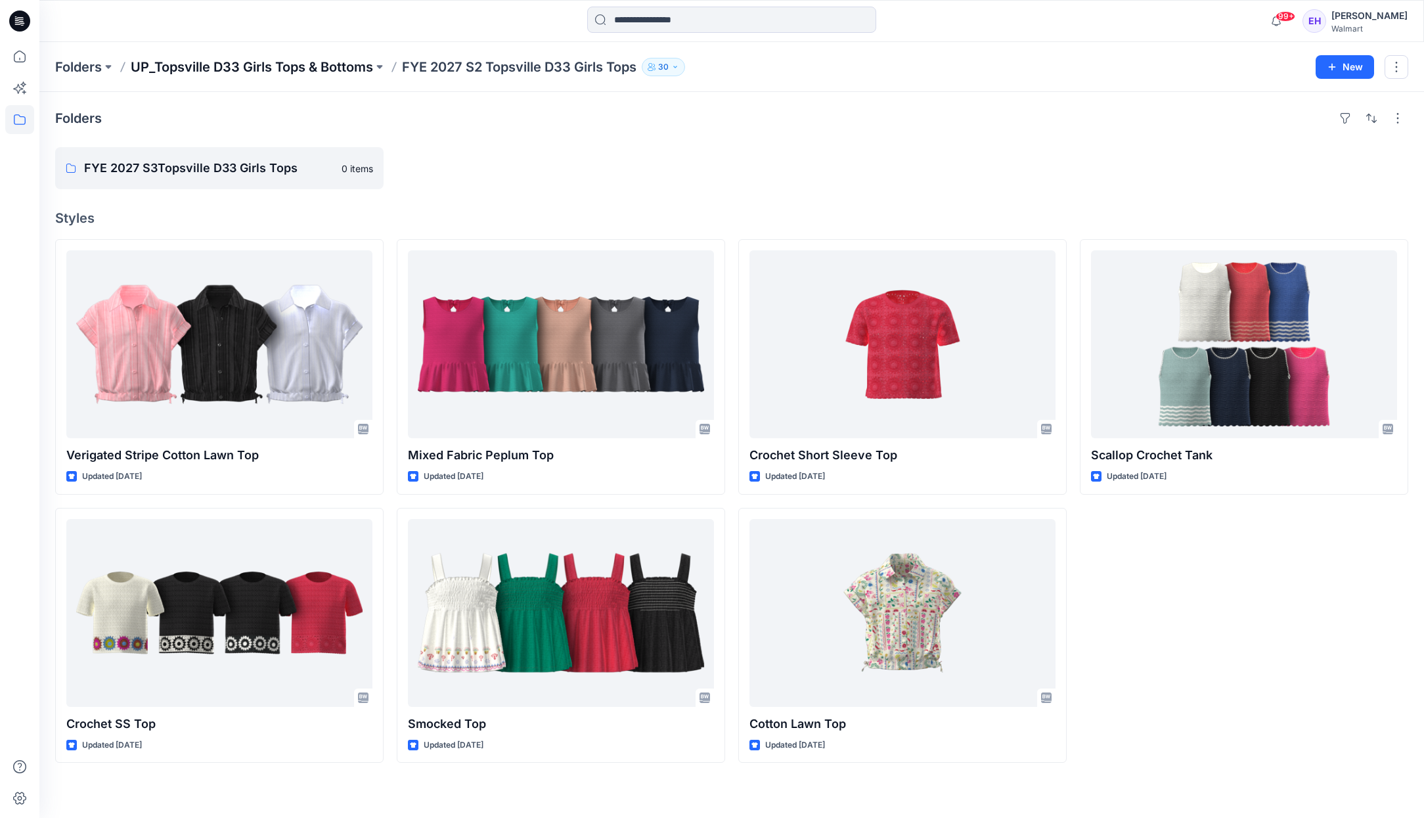
click at [228, 70] on p "UP_Topsville D33 Girls Tops & Bottoms" at bounding box center [252, 67] width 242 height 18
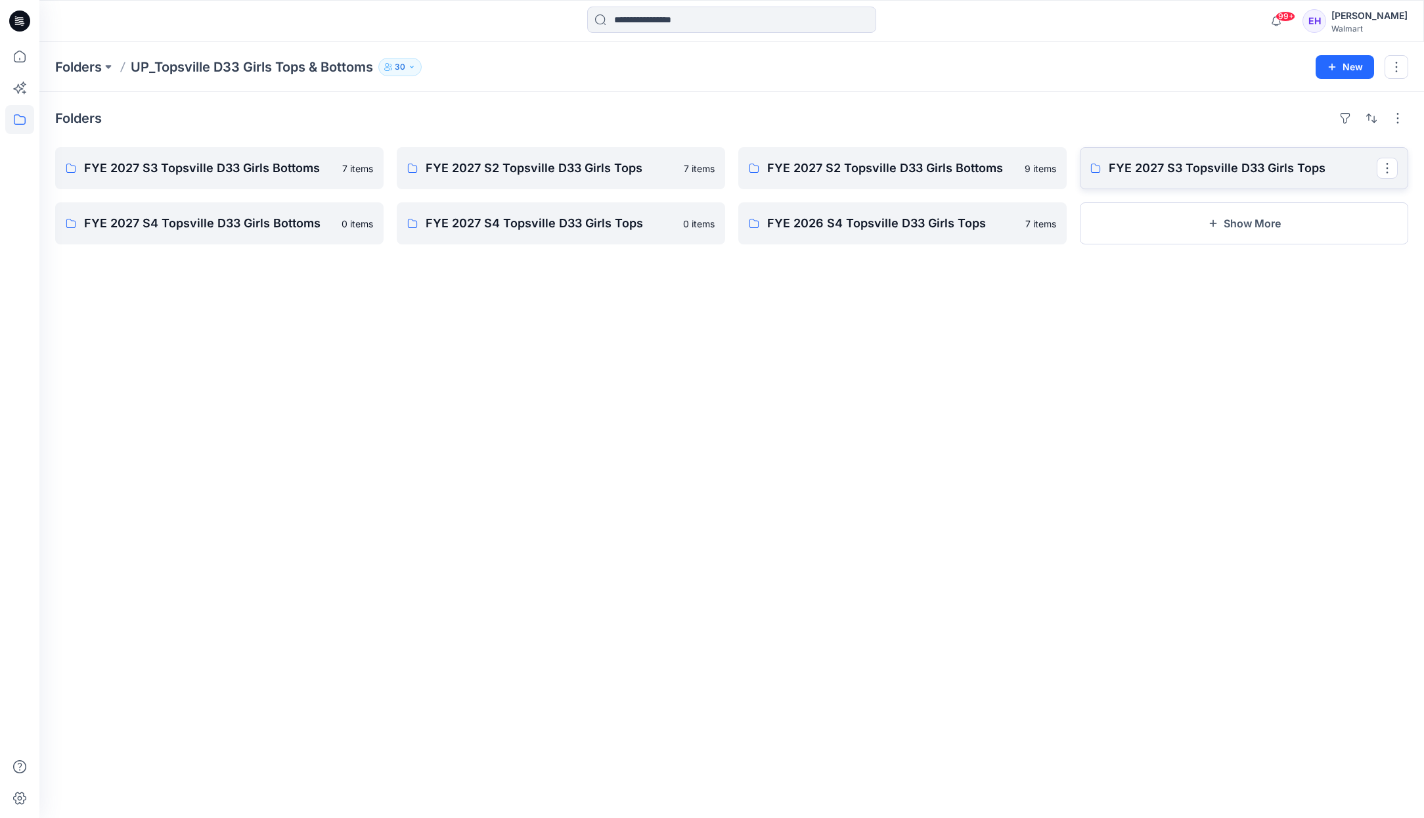
click at [1158, 168] on p "FYE 2027 S3 Topsville D33 Girls Tops" at bounding box center [1243, 168] width 268 height 18
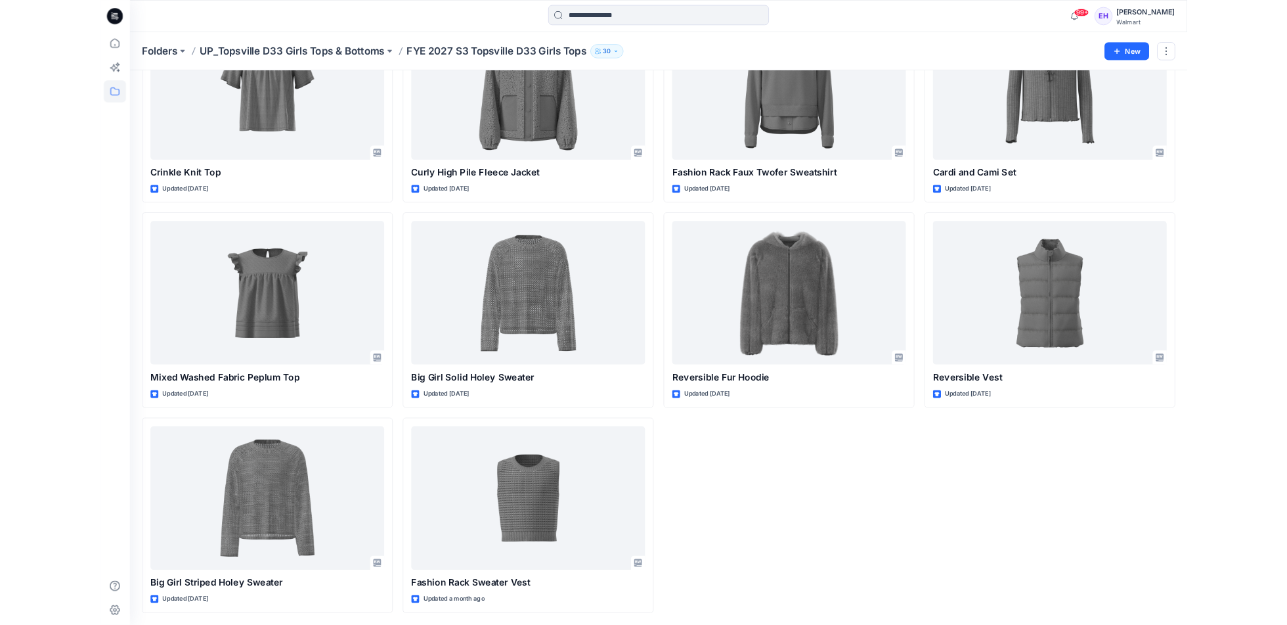
scroll to position [405, 0]
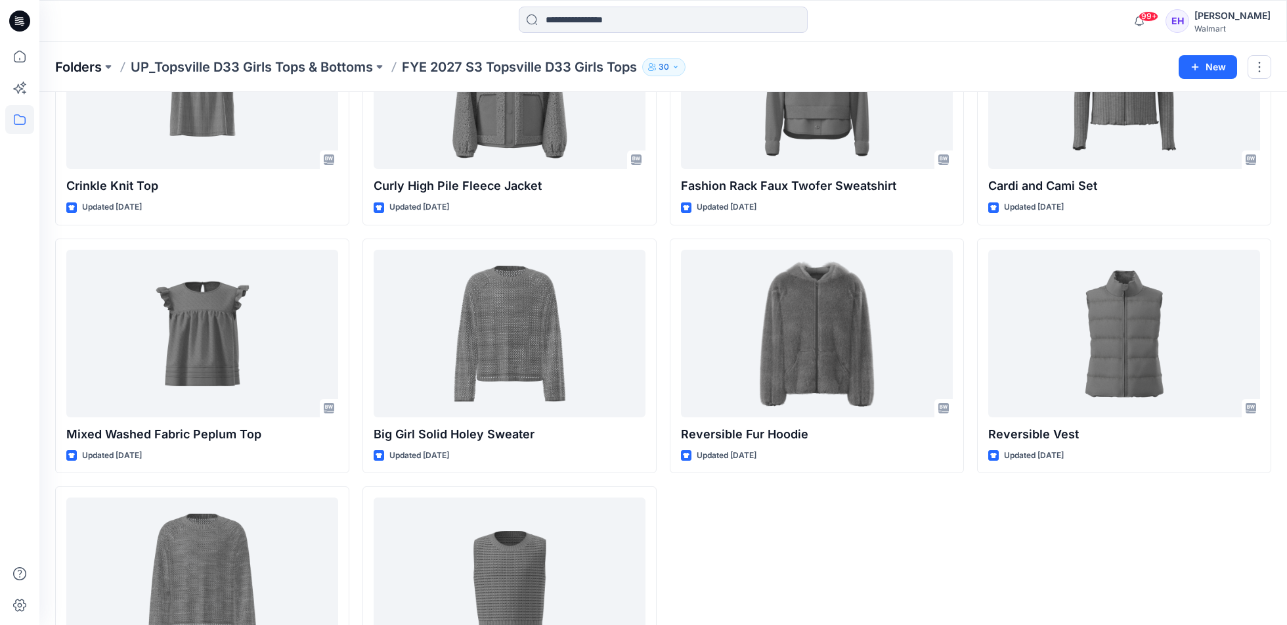
click at [93, 68] on p "Folders" at bounding box center [78, 67] width 47 height 18
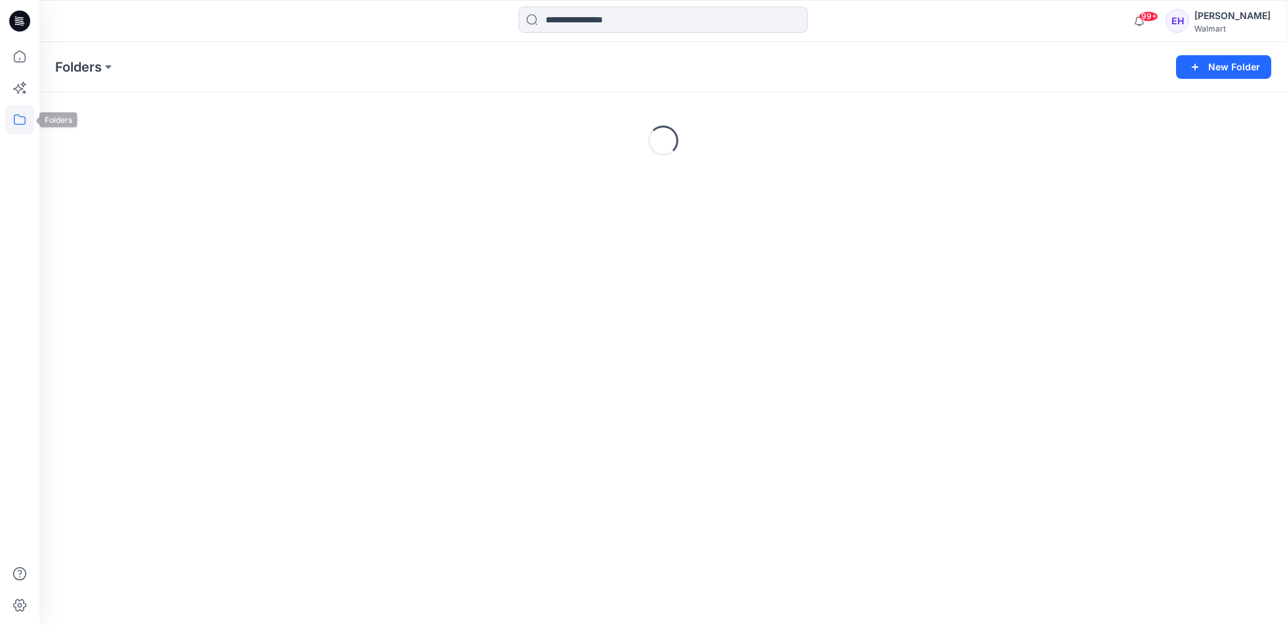
click at [14, 123] on icon at bounding box center [20, 119] width 12 height 11
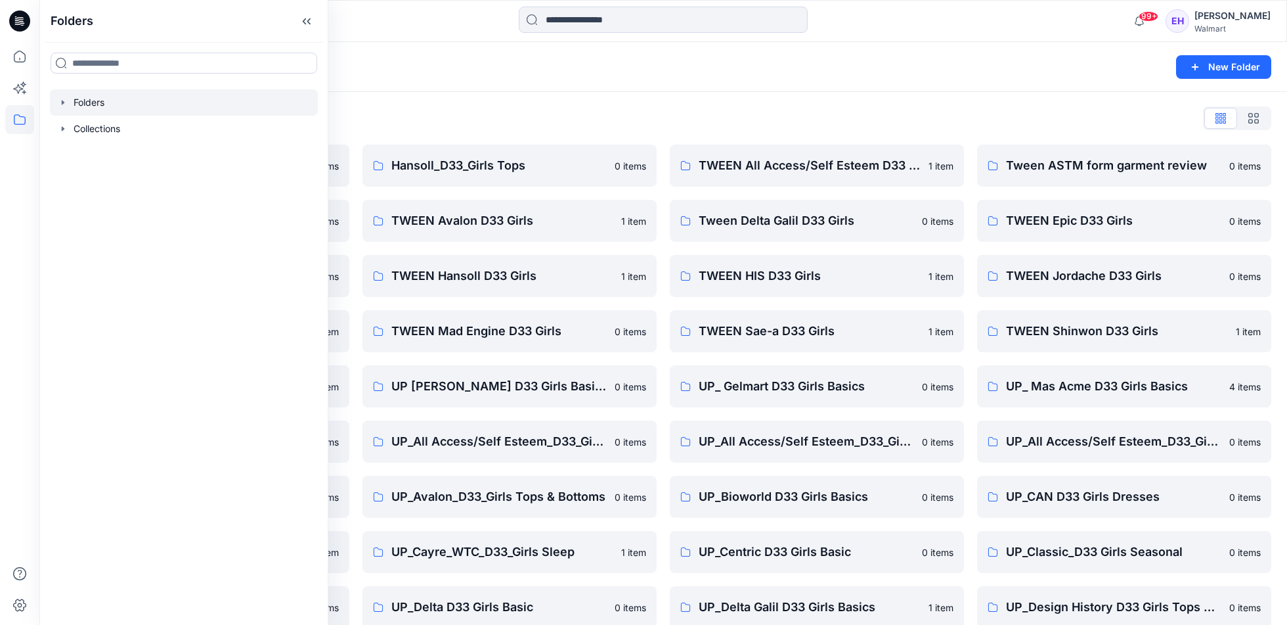
click at [60, 102] on icon "button" at bounding box center [63, 102] width 11 height 11
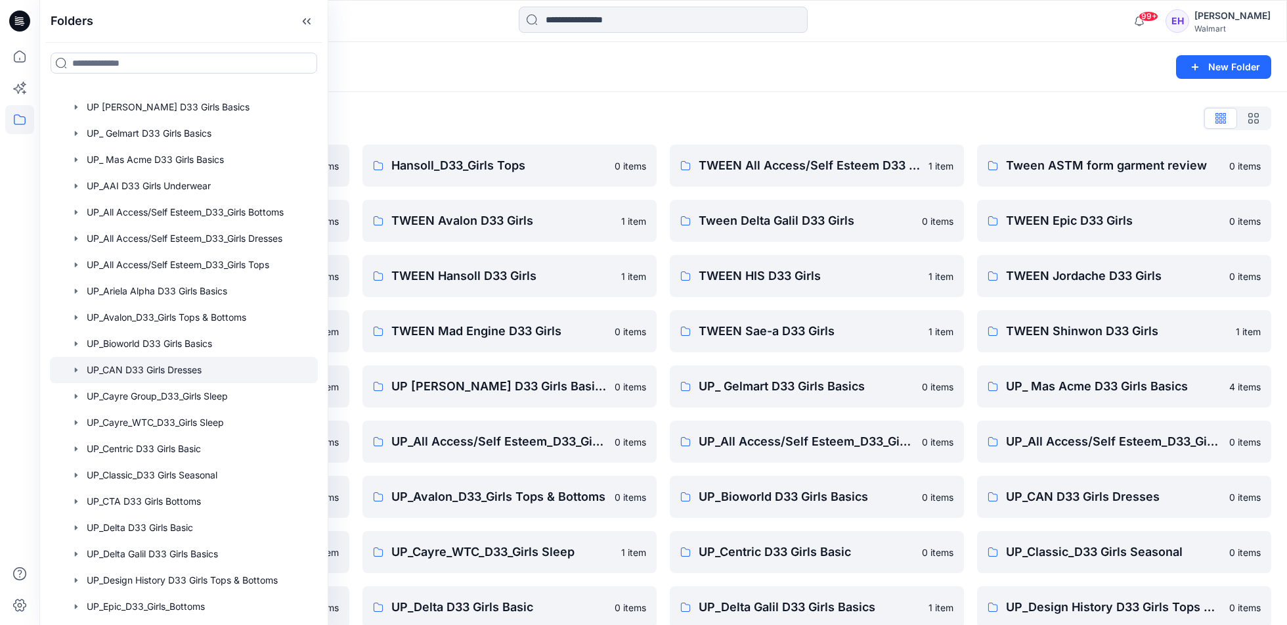
scroll to position [485, 0]
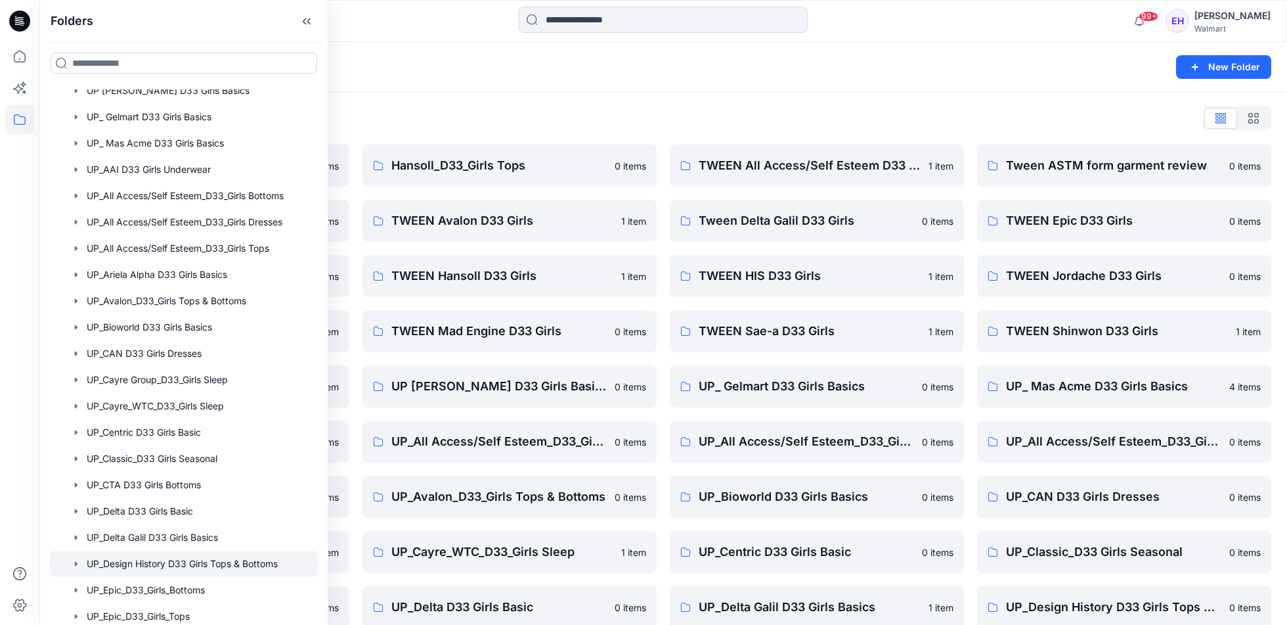
click at [186, 560] on div at bounding box center [184, 563] width 268 height 26
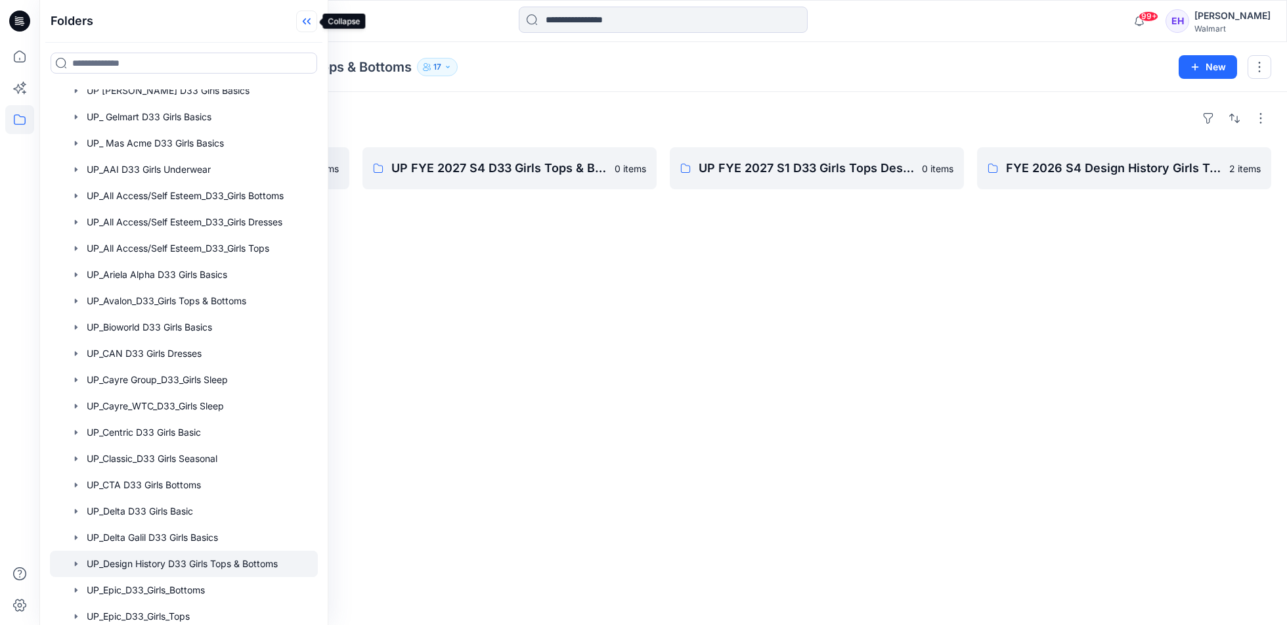
click at [306, 23] on icon at bounding box center [306, 22] width 21 height 22
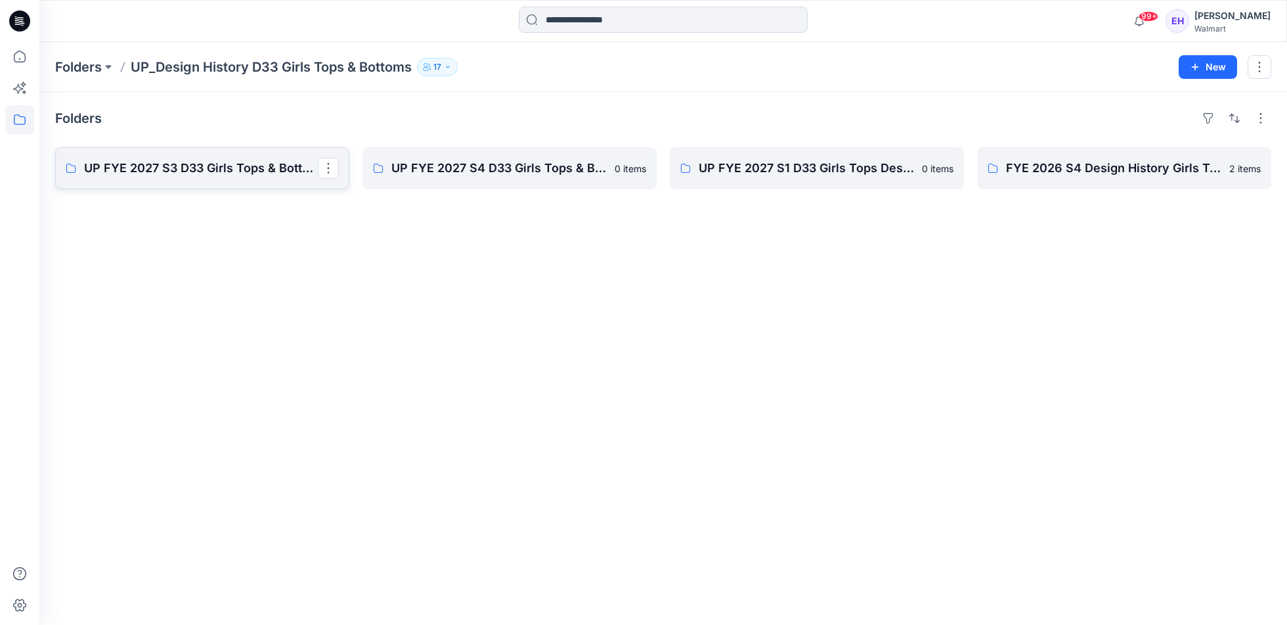
click at [259, 167] on p "UP FYE 2027 S3 D33 Girls Tops & Bottoms Design History" at bounding box center [201, 168] width 234 height 18
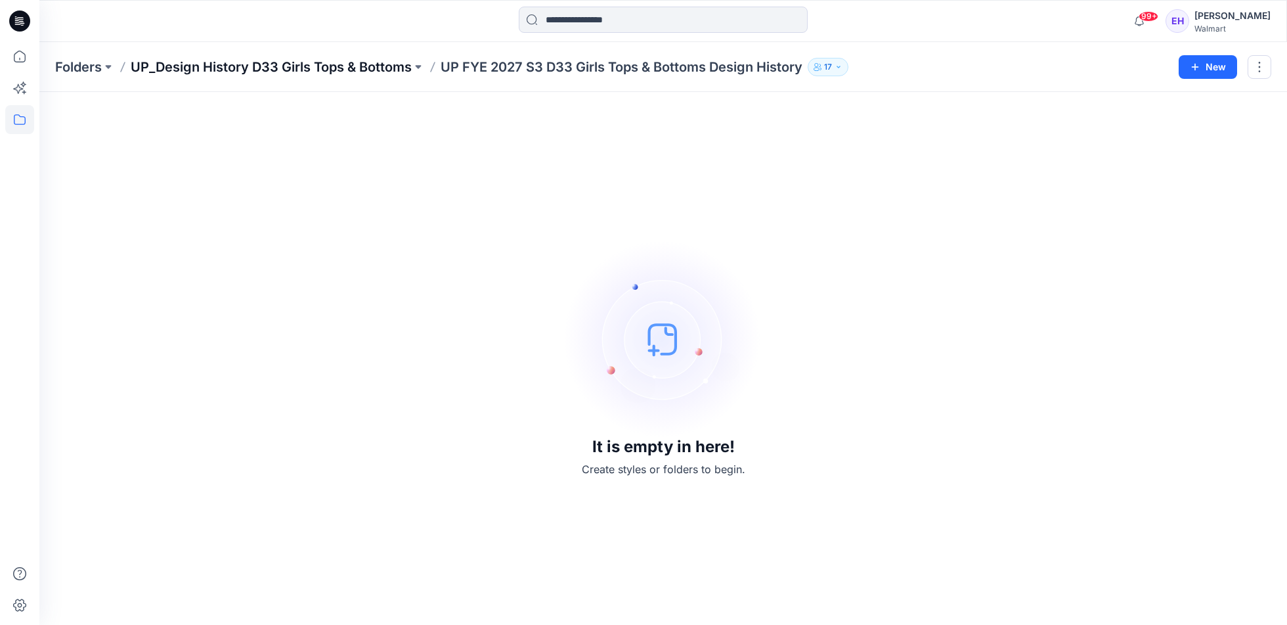
click at [329, 68] on p "UP_Design History D33 Girls Tops & Bottoms" at bounding box center [271, 67] width 281 height 18
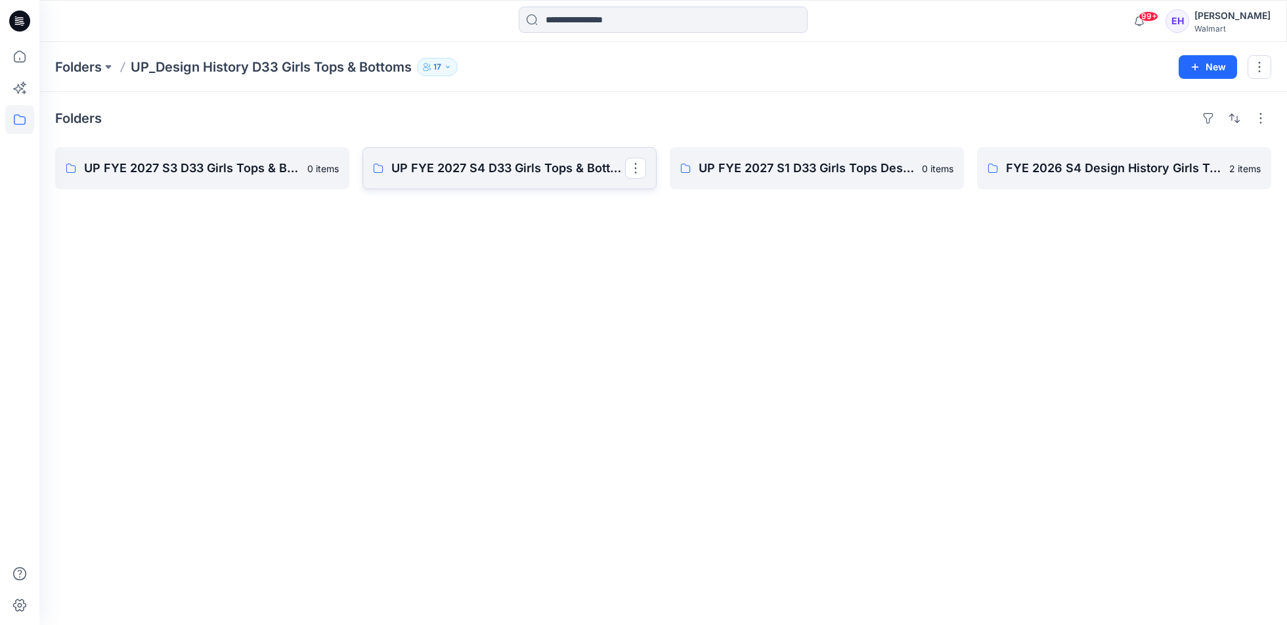
click at [452, 167] on p "UP FYE 2027 S4 D33 Girls Tops & Bottoms Design History" at bounding box center [508, 168] width 234 height 18
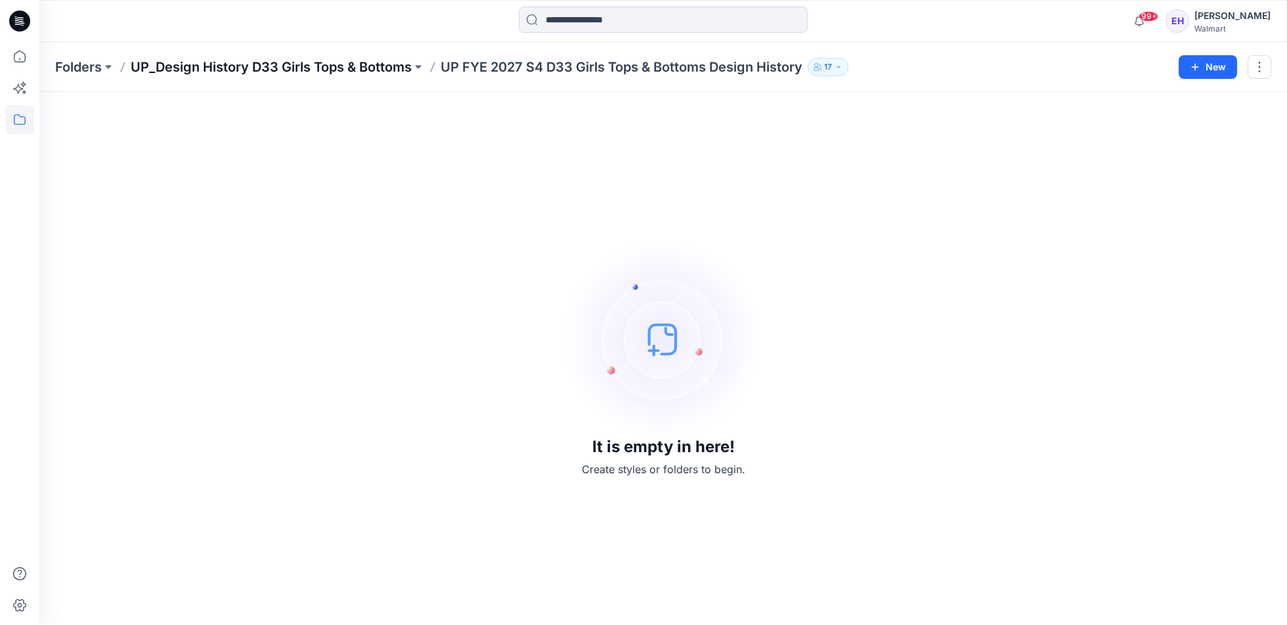
click at [326, 64] on p "UP_Design History D33 Girls Tops & Bottoms" at bounding box center [271, 67] width 281 height 18
